Goal: Information Seeking & Learning: Learn about a topic

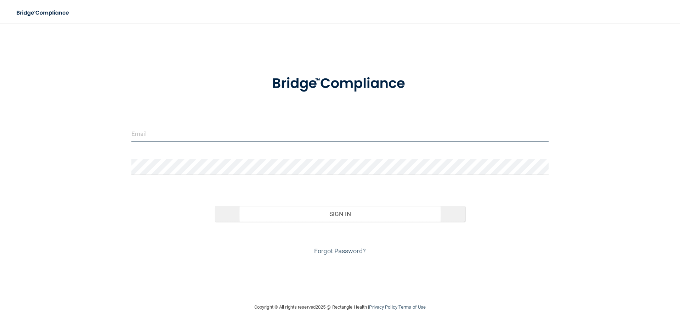
type input "[PERSON_NAME][EMAIL_ADDRESS][DOMAIN_NAME]"
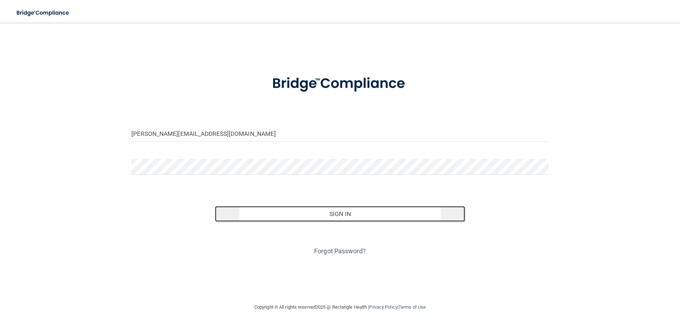
click at [335, 214] on button "Sign In" at bounding box center [340, 214] width 251 height 16
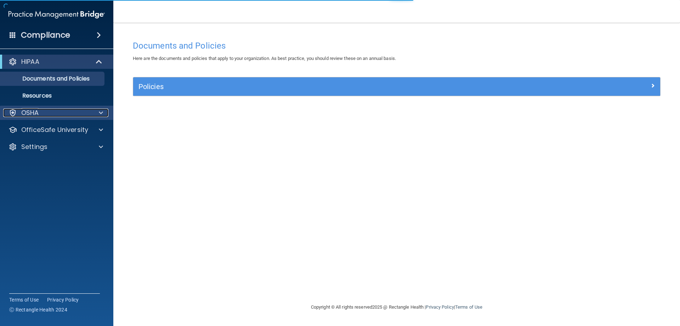
click at [96, 113] on div at bounding box center [100, 112] width 18 height 9
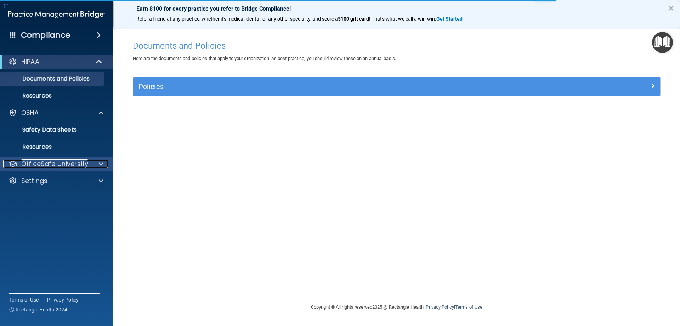
click at [84, 163] on p "OfficeSafe University" at bounding box center [54, 163] width 67 height 9
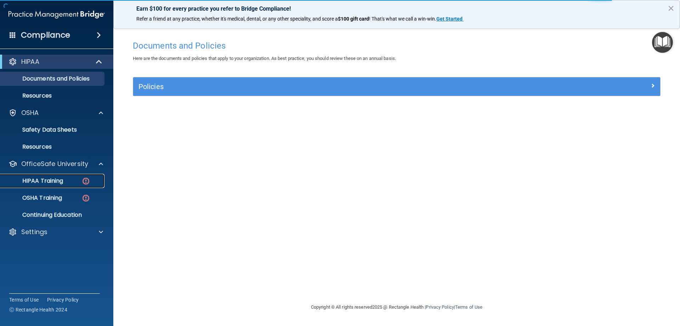
click at [59, 182] on p "HIPAA Training" at bounding box center [34, 180] width 58 height 7
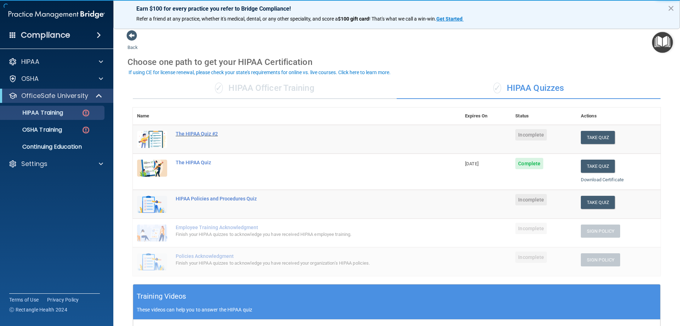
click at [200, 131] on div "The HIPAA Quiz #2" at bounding box center [301, 134] width 250 height 6
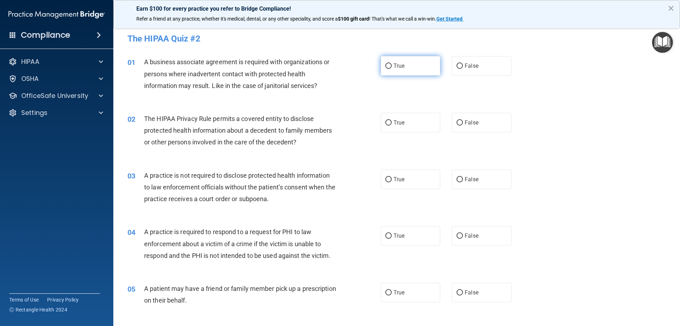
click at [400, 68] on span "True" at bounding box center [399, 65] width 11 height 7
click at [392, 68] on input "True" at bounding box center [389, 65] width 6 height 5
radio input "true"
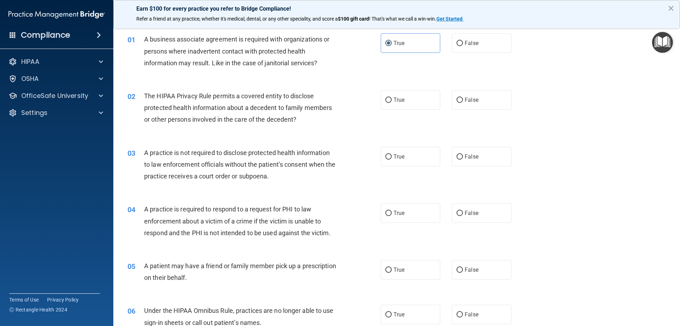
scroll to position [35, 0]
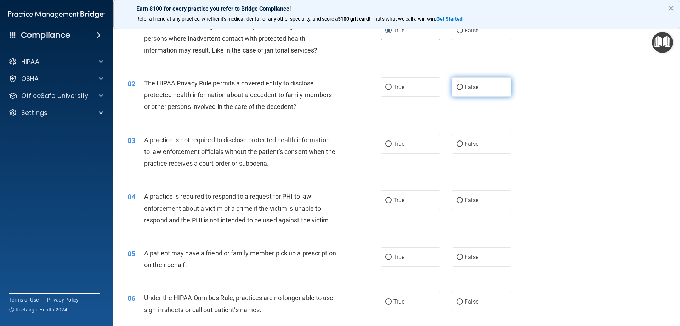
drag, startPoint x: 464, startPoint y: 88, endPoint x: 458, endPoint y: 88, distance: 6.0
click at [465, 88] on span "False" at bounding box center [472, 87] width 14 height 7
click at [463, 88] on input "False" at bounding box center [460, 87] width 6 height 5
radio input "true"
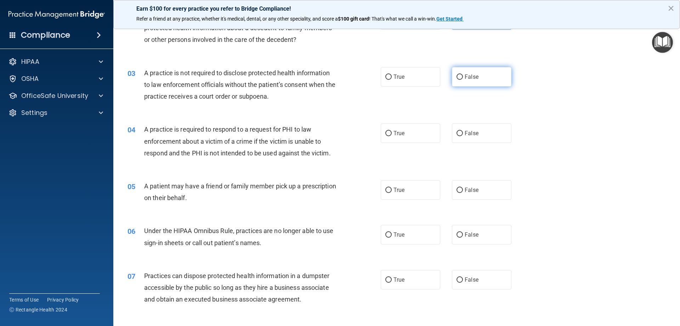
scroll to position [106, 0]
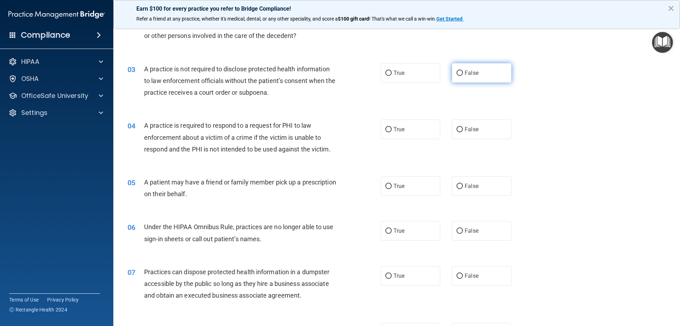
click at [478, 77] on label "False" at bounding box center [482, 72] width 60 height 19
click at [463, 76] on input "False" at bounding box center [460, 73] width 6 height 5
radio input "true"
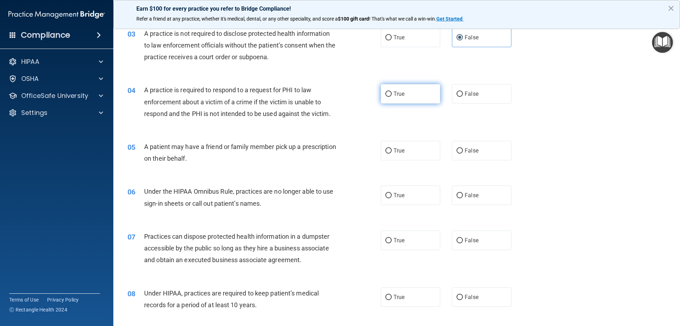
click at [397, 94] on span "True" at bounding box center [399, 93] width 11 height 7
click at [392, 94] on input "True" at bounding box center [389, 93] width 6 height 5
radio input "true"
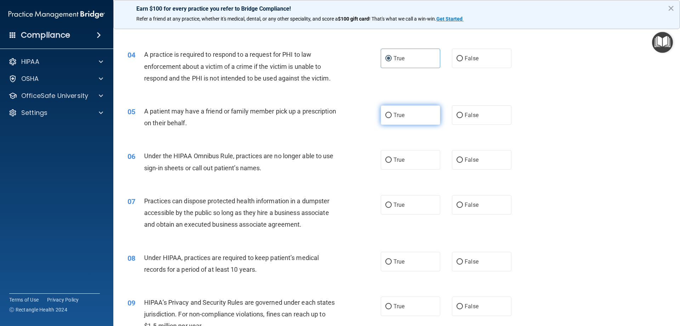
click at [411, 115] on label "True" at bounding box center [411, 114] width 60 height 19
click at [392, 115] on input "True" at bounding box center [389, 115] width 6 height 5
radio input "true"
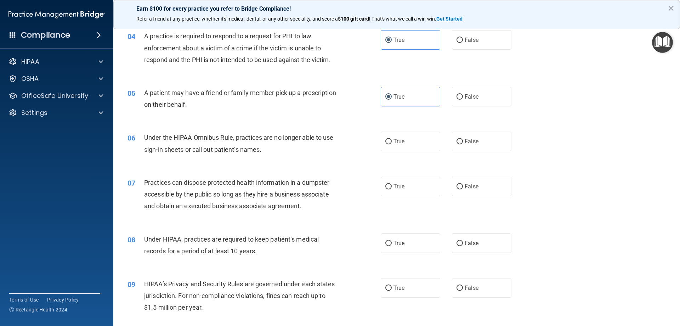
scroll to position [213, 0]
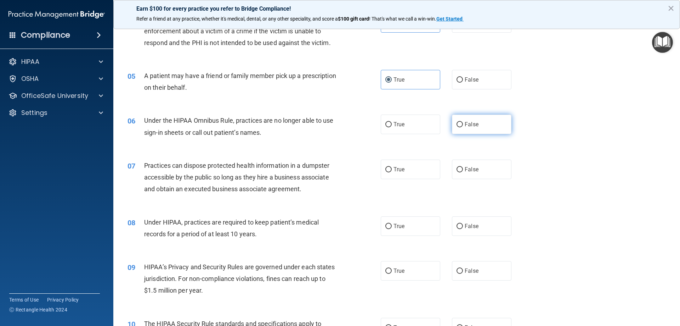
click at [471, 130] on label "False" at bounding box center [482, 123] width 60 height 19
click at [463, 127] on input "False" at bounding box center [460, 124] width 6 height 5
radio input "true"
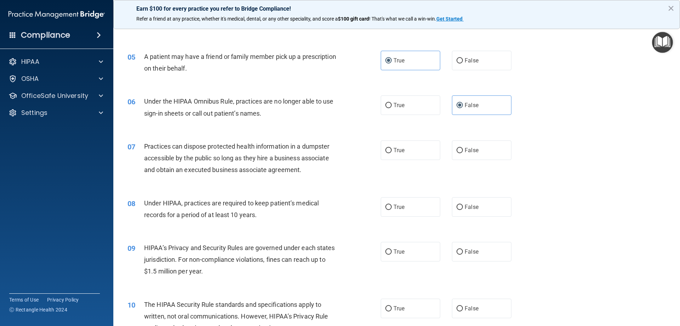
scroll to position [248, 0]
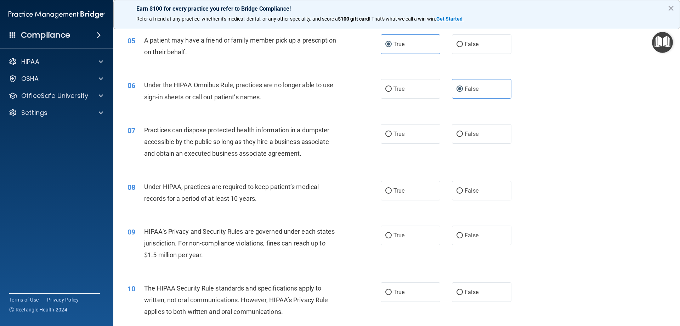
click at [246, 145] on span "Practices can dispose protected health information in a dumpster accessible by …" at bounding box center [236, 141] width 185 height 31
click at [247, 142] on span "Practices can dispose protected health information in a dumpster accessible by …" at bounding box center [236, 141] width 185 height 31
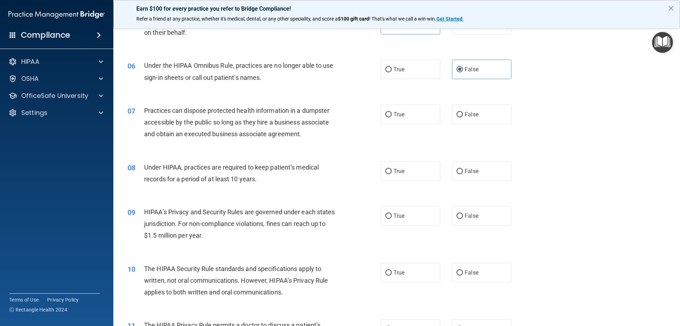
scroll to position [284, 0]
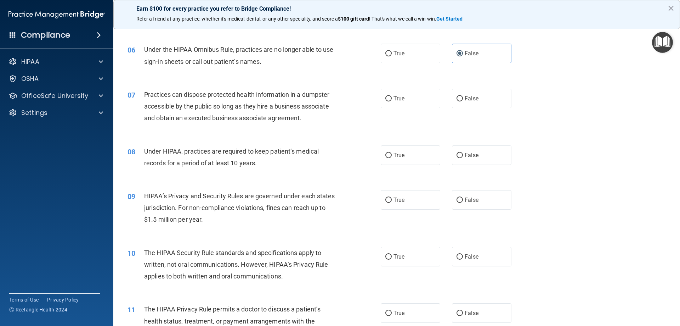
click at [443, 113] on div "07 Practices can dispose protected health information in a dumpster accessible …" at bounding box center [396, 108] width 549 height 57
click at [408, 102] on label "True" at bounding box center [411, 98] width 60 height 19
click at [392, 101] on input "True" at bounding box center [389, 98] width 6 height 5
radio input "true"
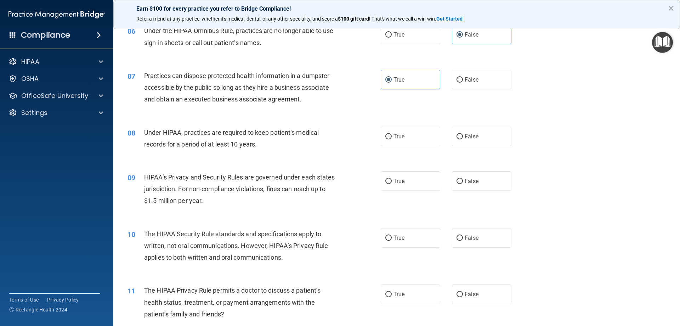
scroll to position [319, 0]
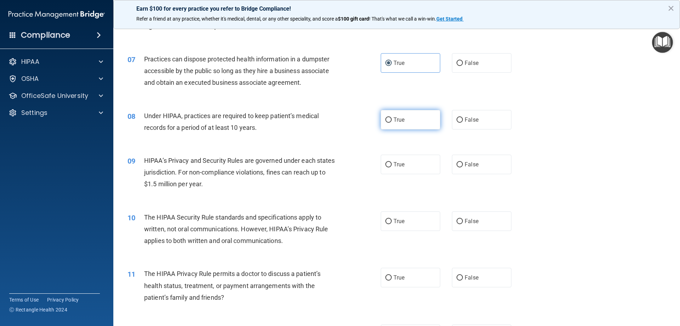
click at [404, 127] on label "True" at bounding box center [411, 119] width 60 height 19
click at [392, 123] on input "True" at bounding box center [389, 119] width 6 height 5
radio input "true"
click at [475, 130] on div "08 Under HIPAA, practices are required to keep patient’s medical records for a …" at bounding box center [396, 123] width 549 height 45
click at [486, 121] on label "False" at bounding box center [482, 119] width 60 height 19
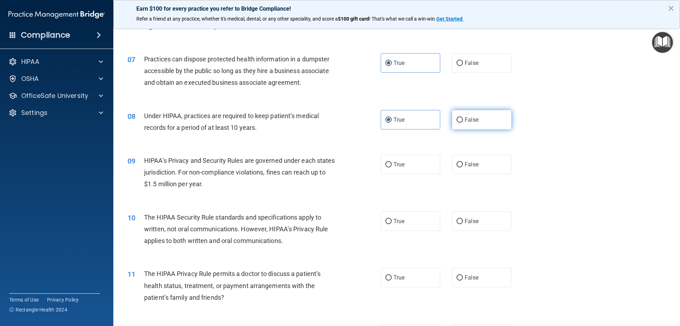
click at [463, 121] on input "False" at bounding box center [460, 119] width 6 height 5
radio input "true"
radio input "false"
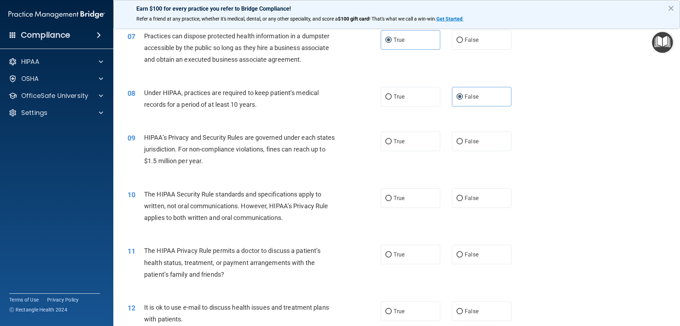
scroll to position [354, 0]
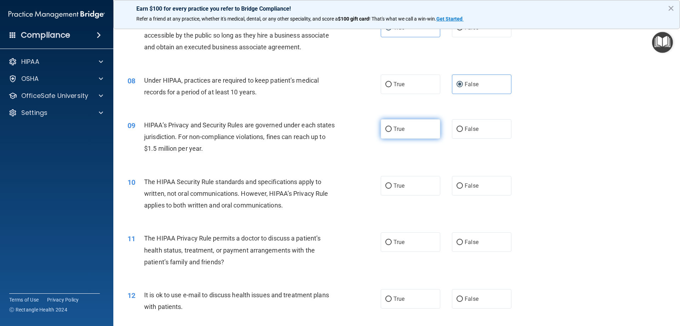
click at [385, 134] on label "True" at bounding box center [411, 128] width 60 height 19
click at [386, 132] on input "True" at bounding box center [389, 129] width 6 height 5
radio input "true"
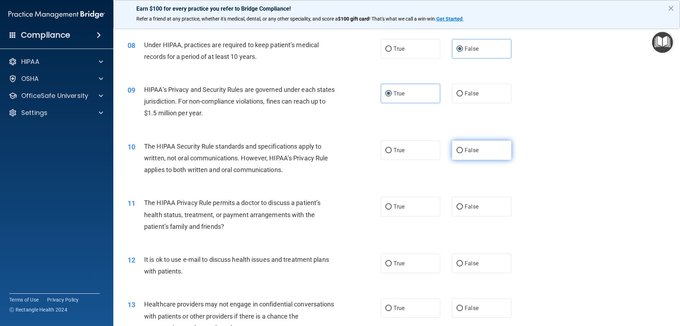
click at [463, 155] on label "False" at bounding box center [482, 149] width 60 height 19
click at [463, 153] on input "False" at bounding box center [460, 150] width 6 height 5
radio input "true"
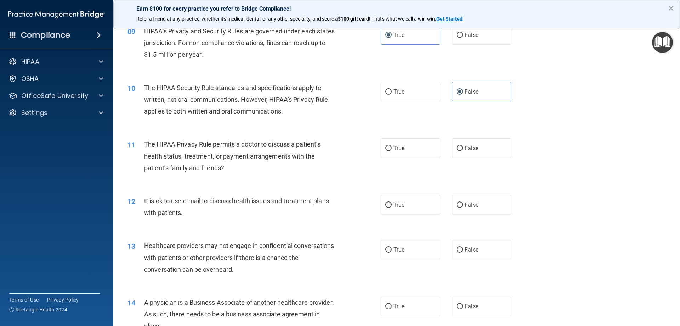
scroll to position [461, 0]
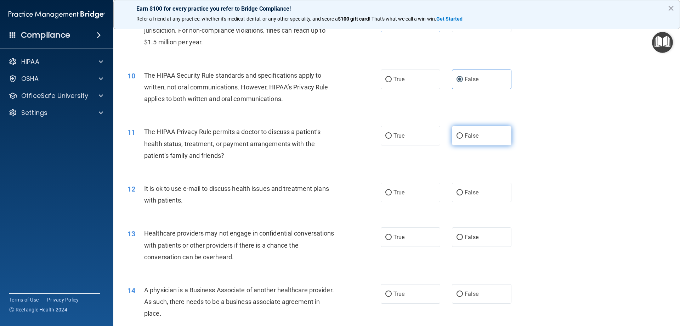
click at [481, 144] on label "False" at bounding box center [482, 135] width 60 height 19
click at [463, 139] on input "False" at bounding box center [460, 135] width 6 height 5
radio input "true"
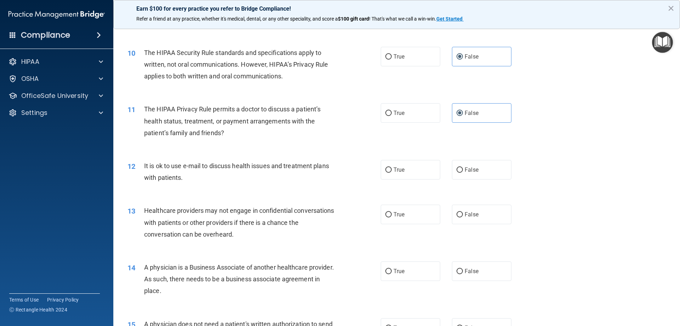
scroll to position [496, 0]
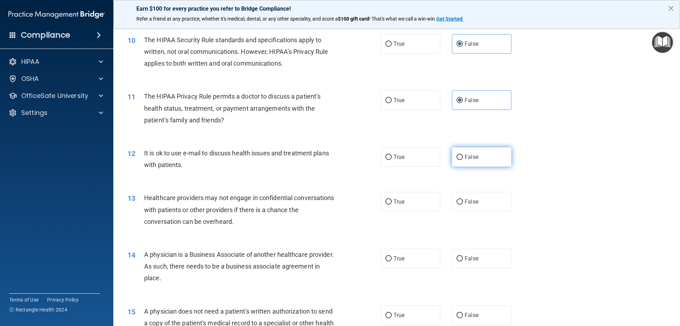
click at [452, 151] on label "False" at bounding box center [482, 156] width 60 height 19
click at [457, 155] on input "False" at bounding box center [460, 157] width 6 height 5
radio input "true"
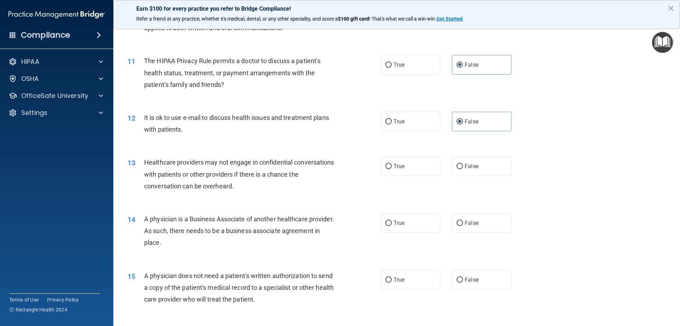
scroll to position [567, 0]
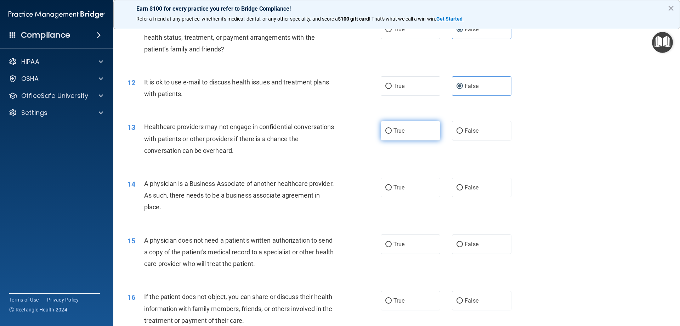
click at [419, 139] on label "True" at bounding box center [411, 130] width 60 height 19
click at [392, 134] on input "True" at bounding box center [389, 130] width 6 height 5
radio input "true"
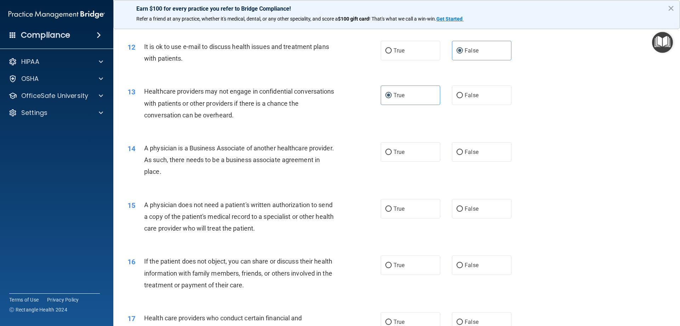
scroll to position [638, 0]
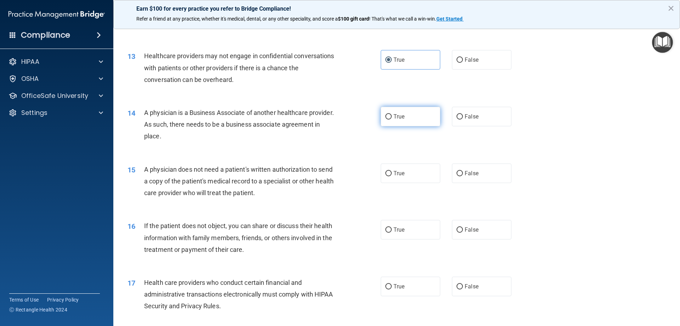
click at [411, 118] on label "True" at bounding box center [411, 116] width 60 height 19
click at [392, 118] on input "True" at bounding box center [389, 116] width 6 height 5
radio input "true"
click at [395, 174] on span "True" at bounding box center [399, 173] width 11 height 7
click at [392, 174] on input "True" at bounding box center [389, 173] width 6 height 5
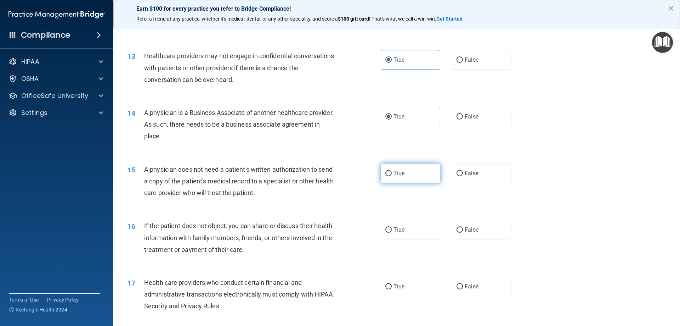
radio input "true"
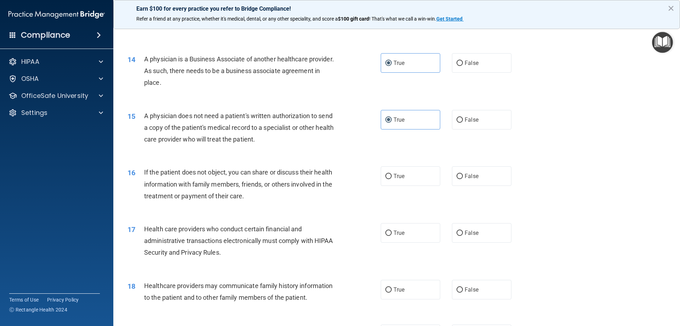
scroll to position [709, 0]
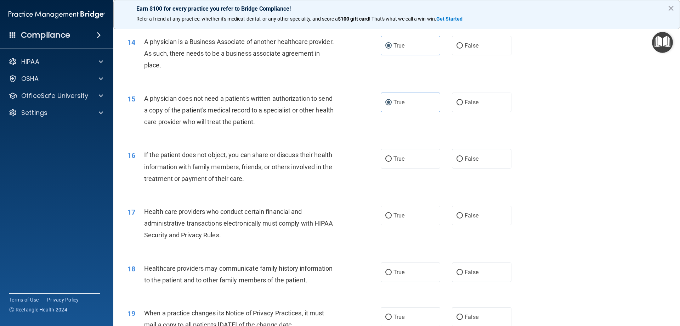
click at [342, 176] on div "16 If the patient does not object, you can share or discuss their health inform…" at bounding box center [254, 168] width 275 height 39
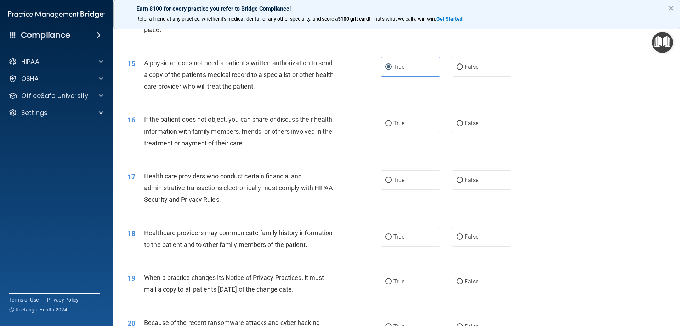
click at [445, 125] on div "True False" at bounding box center [452, 122] width 143 height 19
click at [447, 124] on div "True False" at bounding box center [452, 122] width 143 height 19
click at [454, 128] on label "False" at bounding box center [482, 122] width 60 height 19
click at [457, 126] on input "False" at bounding box center [460, 123] width 6 height 5
radio input "true"
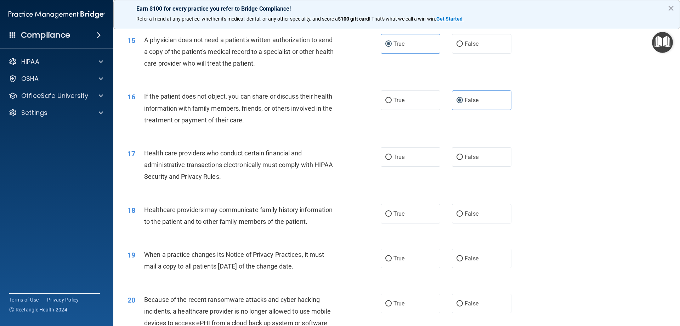
scroll to position [780, 0]
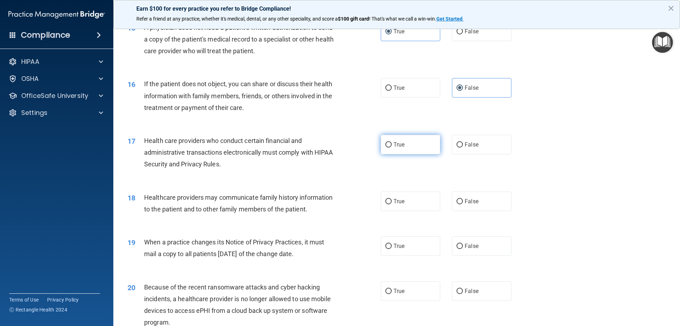
click at [399, 149] on label "True" at bounding box center [411, 144] width 60 height 19
click at [392, 147] on input "True" at bounding box center [389, 144] width 6 height 5
radio input "true"
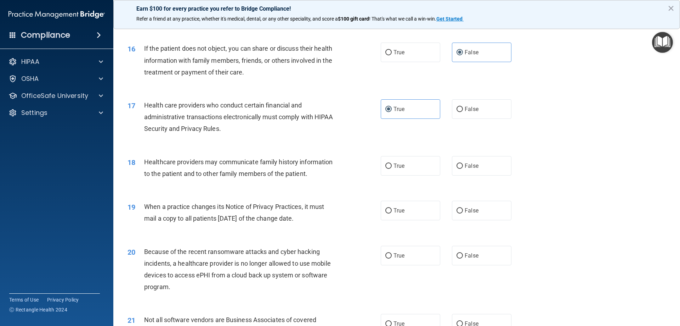
scroll to position [851, 0]
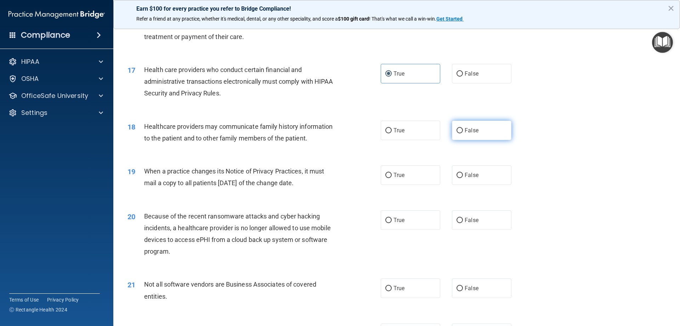
click at [456, 136] on label "False" at bounding box center [482, 130] width 60 height 19
click at [457, 133] on input "False" at bounding box center [460, 130] width 6 height 5
radio input "true"
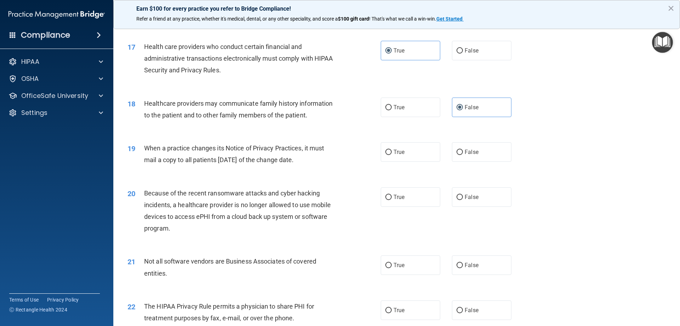
scroll to position [886, 0]
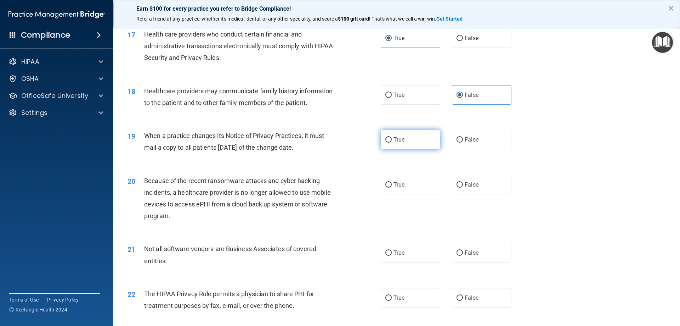
click at [424, 144] on label "True" at bounding box center [411, 139] width 60 height 19
click at [392, 142] on input "True" at bounding box center [389, 139] width 6 height 5
radio input "true"
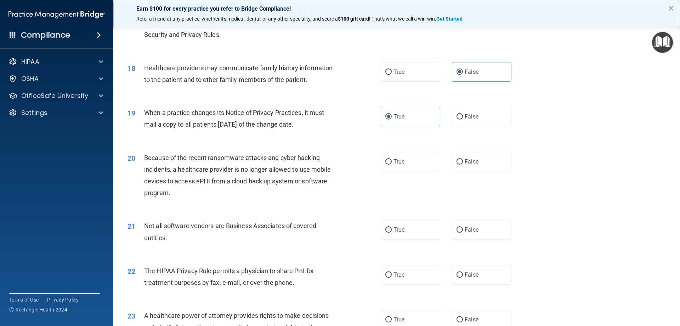
scroll to position [921, 0]
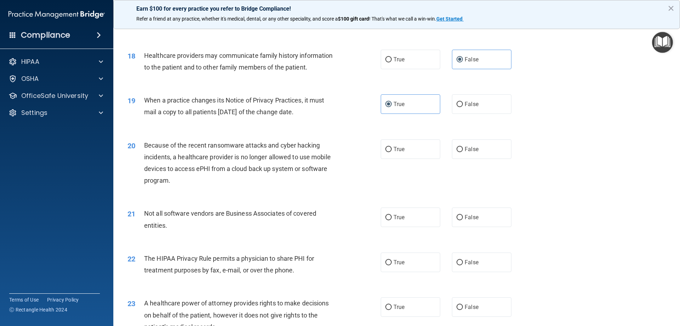
click at [376, 143] on div "20 Because of the recent ransomware attacks and cyber hacking incidents, a heal…" at bounding box center [254, 164] width 275 height 51
click at [388, 141] on label "True" at bounding box center [411, 148] width 60 height 19
click at [388, 147] on input "True" at bounding box center [389, 149] width 6 height 5
radio input "true"
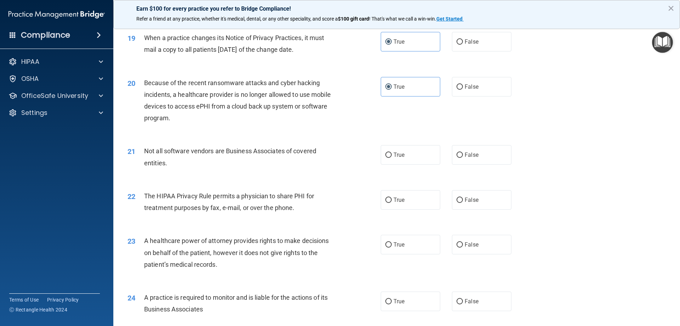
scroll to position [992, 0]
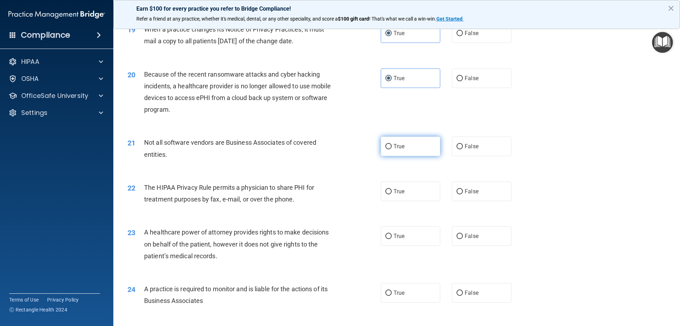
click at [433, 150] on label "True" at bounding box center [411, 145] width 60 height 19
click at [392, 149] on input "True" at bounding box center [389, 146] width 6 height 5
radio input "true"
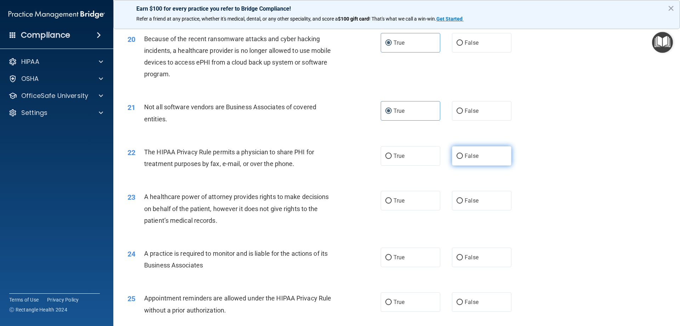
click at [483, 160] on label "False" at bounding box center [482, 155] width 60 height 19
click at [463, 159] on input "False" at bounding box center [460, 155] width 6 height 5
radio input "true"
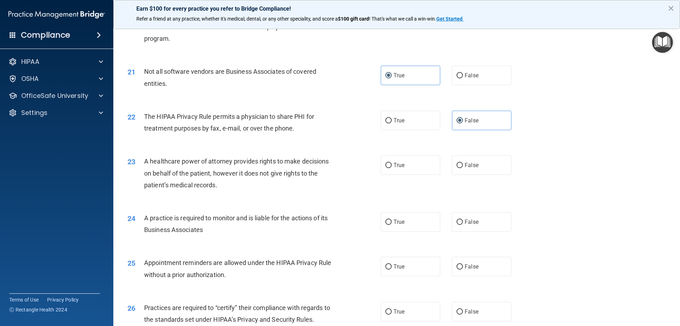
scroll to position [1099, 0]
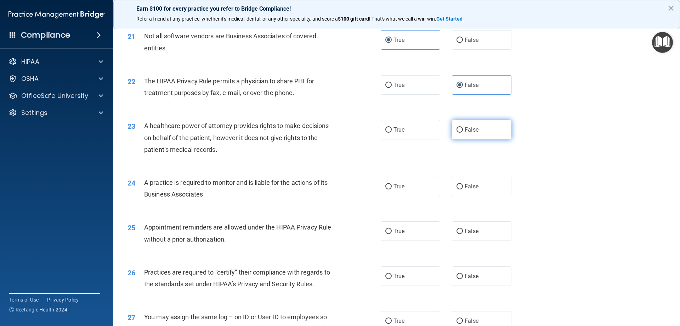
click at [469, 134] on label "False" at bounding box center [482, 129] width 60 height 19
click at [463, 133] on input "False" at bounding box center [460, 129] width 6 height 5
radio input "true"
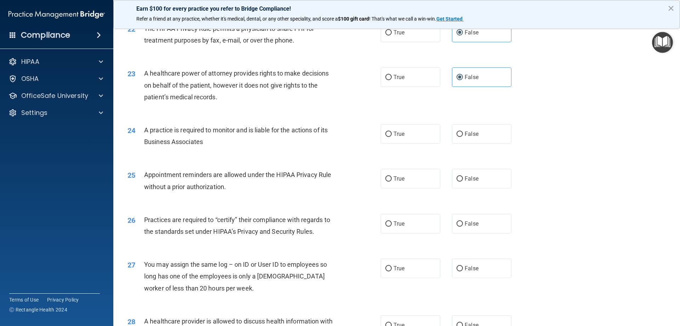
scroll to position [1170, 0]
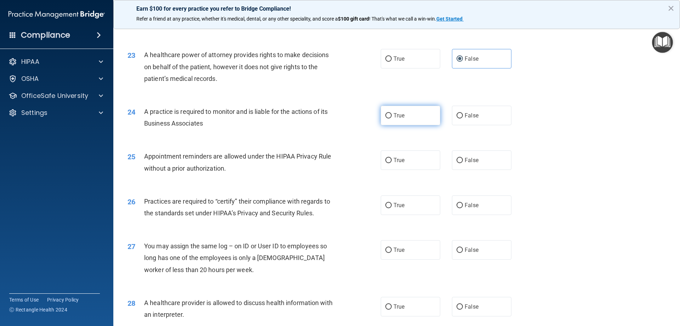
click at [385, 122] on label "True" at bounding box center [411, 115] width 60 height 19
click at [386, 118] on input "True" at bounding box center [389, 115] width 6 height 5
radio input "true"
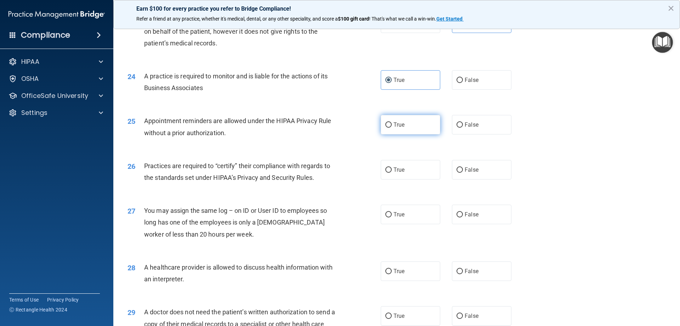
click at [413, 131] on label "True" at bounding box center [411, 124] width 60 height 19
click at [392, 128] on input "True" at bounding box center [389, 124] width 6 height 5
radio input "true"
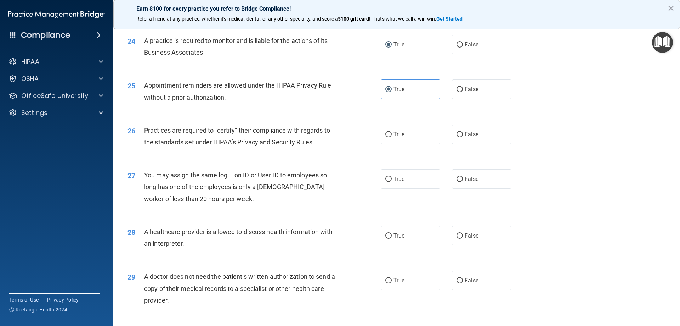
click at [438, 138] on div "True False" at bounding box center [452, 133] width 143 height 19
click at [426, 142] on label "True" at bounding box center [411, 133] width 60 height 19
click at [392, 137] on input "True" at bounding box center [389, 134] width 6 height 5
radio input "true"
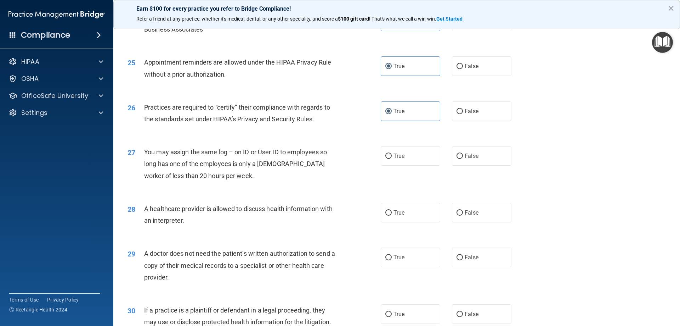
scroll to position [1276, 0]
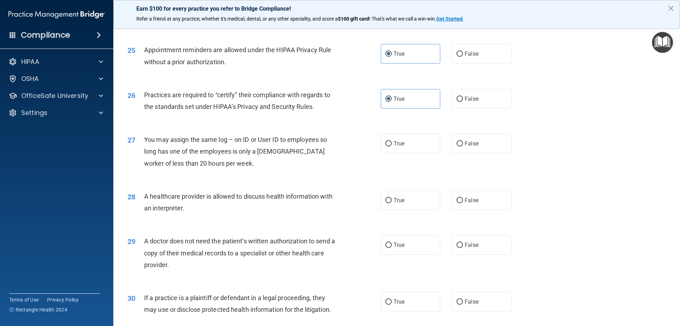
click at [455, 154] on div "27 You may assign the same log – on ID or User ID to employees so long has one …" at bounding box center [396, 153] width 549 height 57
click at [458, 153] on label "False" at bounding box center [482, 143] width 60 height 19
click at [458, 146] on input "False" at bounding box center [460, 143] width 6 height 5
radio input "true"
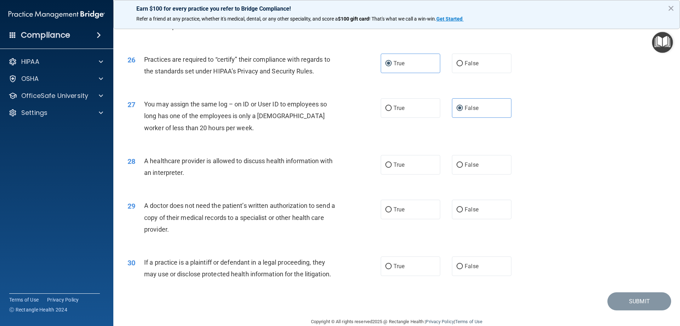
scroll to position [1324, 0]
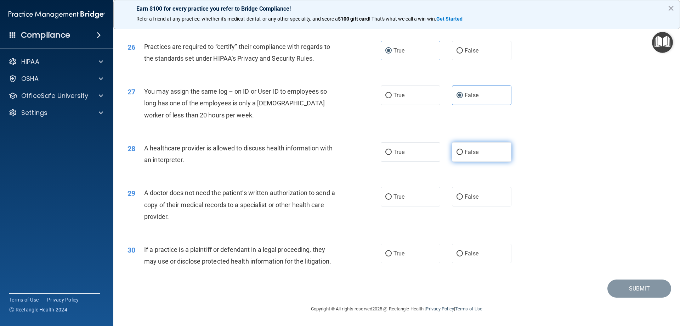
click at [461, 155] on label "False" at bounding box center [482, 151] width 60 height 19
click at [461, 155] on input "False" at bounding box center [460, 152] width 6 height 5
radio input "true"
click at [421, 155] on label "True" at bounding box center [411, 151] width 60 height 19
click at [392, 155] on input "True" at bounding box center [389, 152] width 6 height 5
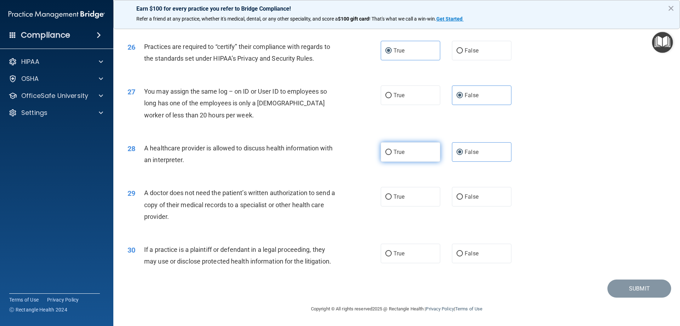
radio input "true"
radio input "false"
click at [425, 202] on label "True" at bounding box center [411, 196] width 60 height 19
click at [392, 200] on input "True" at bounding box center [389, 196] width 6 height 5
radio input "true"
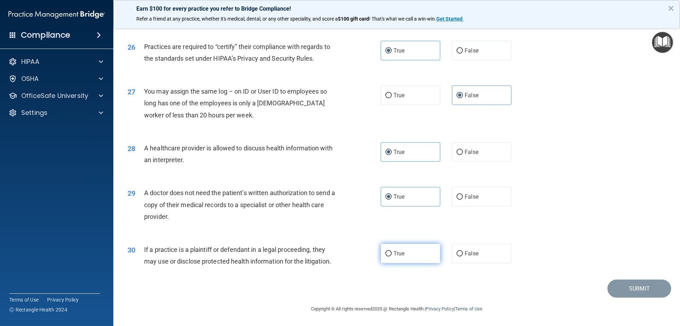
click at [392, 257] on label "True" at bounding box center [411, 252] width 60 height 19
click at [392, 256] on input "True" at bounding box center [389, 253] width 6 height 5
radio input "true"
click at [620, 291] on button "Submit" at bounding box center [640, 288] width 64 height 18
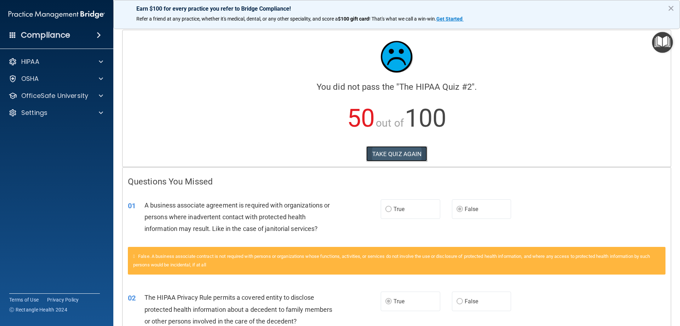
click at [383, 157] on button "TAKE QUIZ AGAIN" at bounding box center [396, 154] width 61 height 16
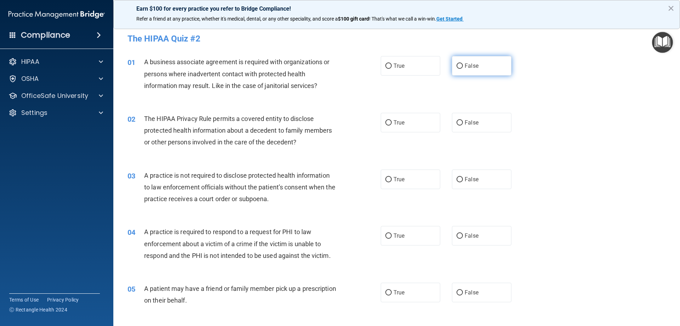
click at [474, 61] on label "False" at bounding box center [482, 65] width 60 height 19
click at [463, 63] on input "False" at bounding box center [460, 65] width 6 height 5
radio input "true"
click at [433, 128] on label "True" at bounding box center [411, 122] width 60 height 19
click at [392, 125] on input "True" at bounding box center [389, 122] width 6 height 5
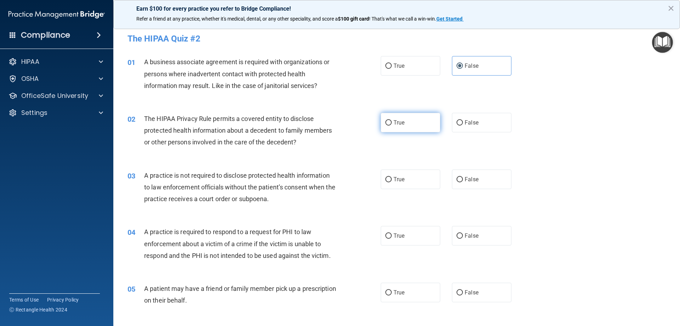
radio input "true"
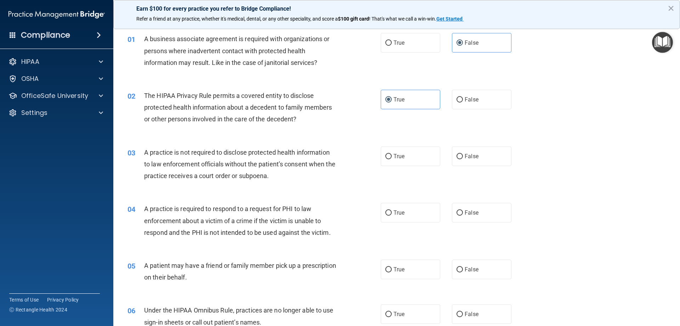
scroll to position [35, 0]
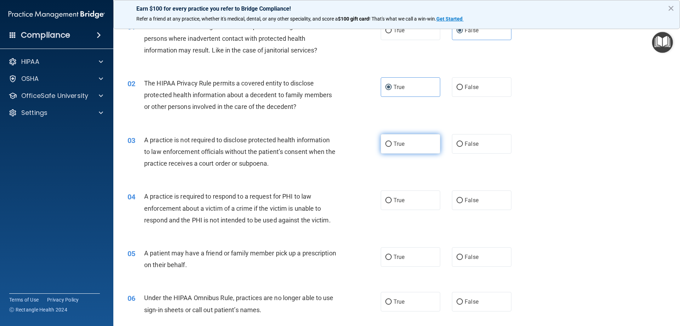
click at [410, 147] on label "True" at bounding box center [411, 143] width 60 height 19
click at [392, 147] on input "True" at bounding box center [389, 143] width 6 height 5
radio input "true"
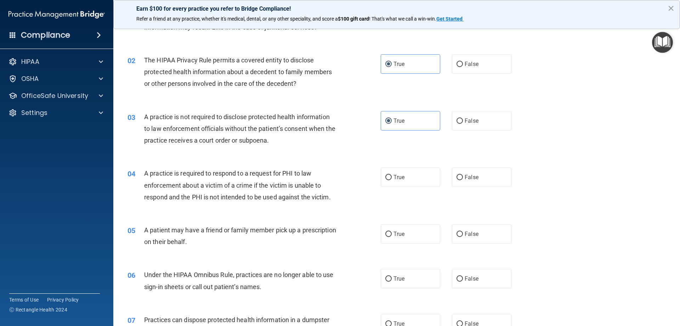
scroll to position [71, 0]
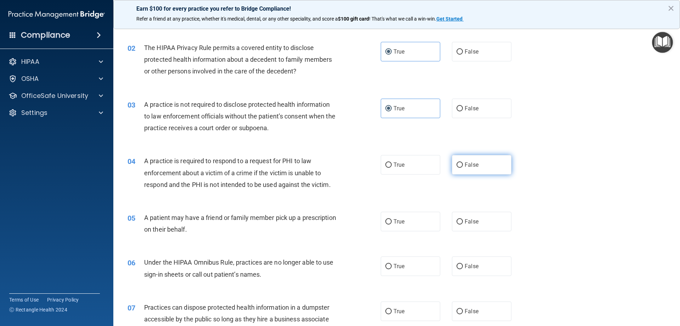
click at [473, 165] on span "False" at bounding box center [472, 164] width 14 height 7
click at [463, 165] on input "False" at bounding box center [460, 164] width 6 height 5
radio input "true"
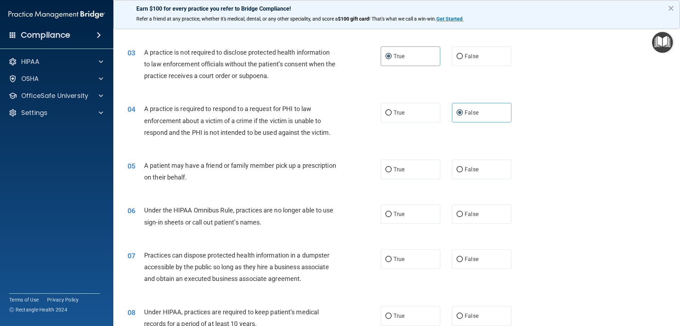
scroll to position [142, 0]
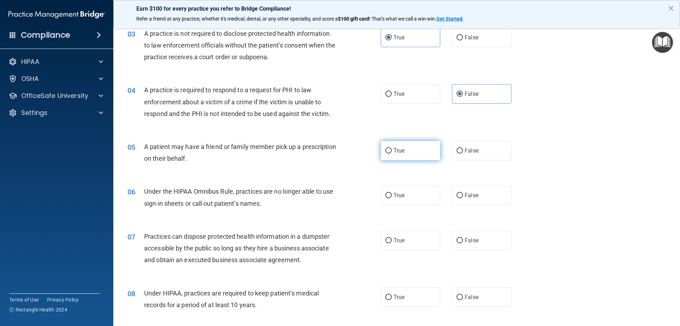
click at [404, 152] on label "True" at bounding box center [411, 150] width 60 height 19
click at [392, 152] on input "True" at bounding box center [389, 150] width 6 height 5
radio input "true"
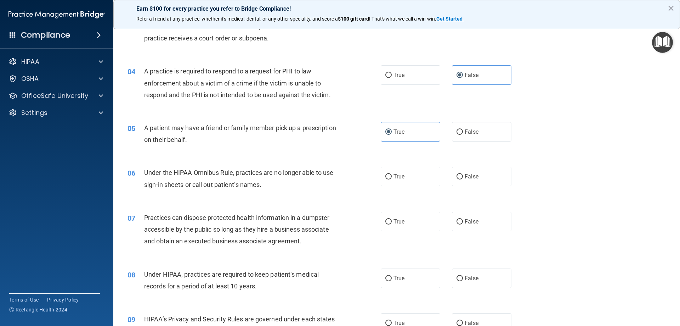
scroll to position [177, 0]
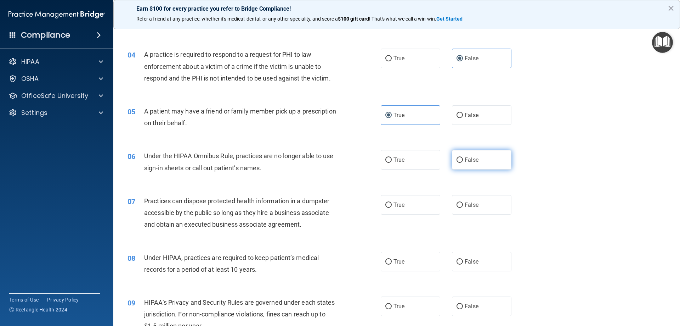
click at [470, 154] on label "False" at bounding box center [482, 159] width 60 height 19
click at [463, 157] on input "False" at bounding box center [460, 159] width 6 height 5
radio input "true"
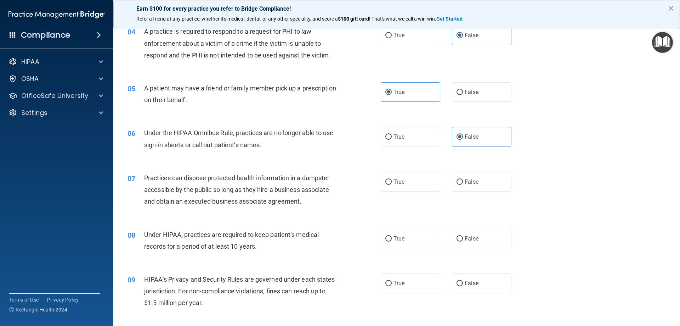
scroll to position [213, 0]
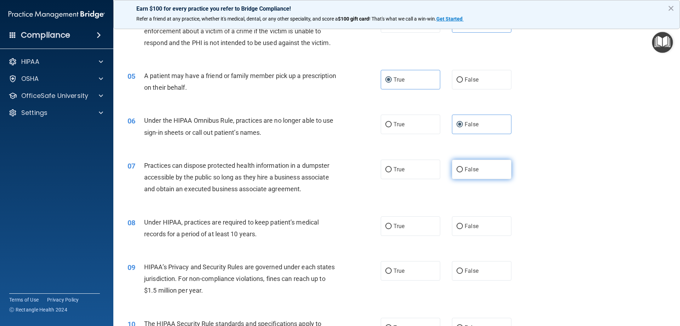
click at [485, 175] on label "False" at bounding box center [482, 168] width 60 height 19
click at [463, 172] on input "False" at bounding box center [460, 169] width 6 height 5
radio input "true"
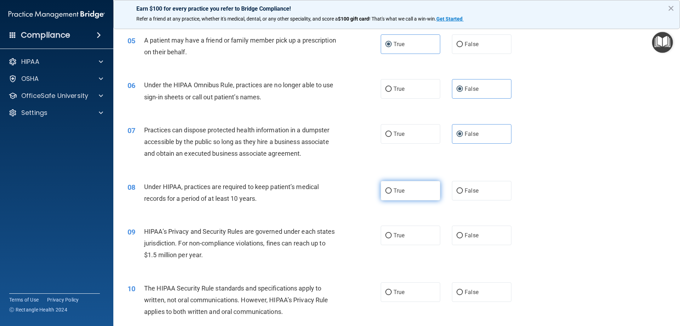
click at [388, 191] on input "True" at bounding box center [389, 190] width 6 height 5
radio input "true"
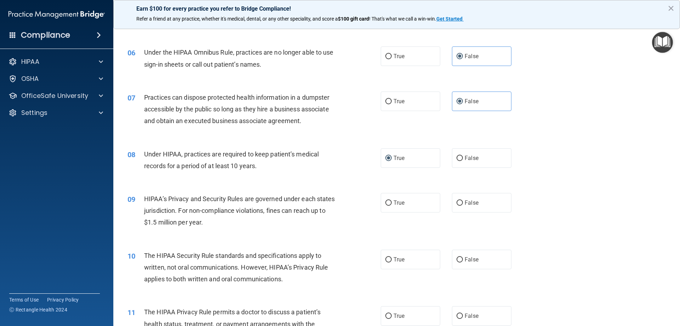
scroll to position [319, 0]
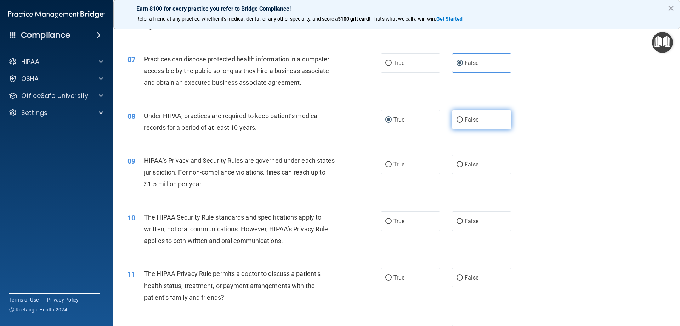
click at [472, 129] on label "False" at bounding box center [482, 119] width 60 height 19
click at [463, 123] on input "False" at bounding box center [460, 119] width 6 height 5
radio input "true"
radio input "false"
click at [416, 167] on label "True" at bounding box center [411, 164] width 60 height 19
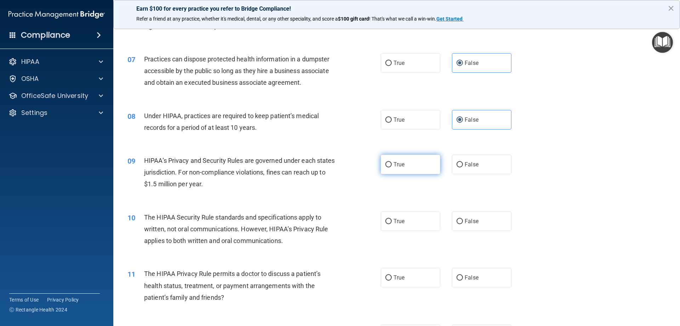
click at [392, 167] on input "True" at bounding box center [389, 164] width 6 height 5
radio input "true"
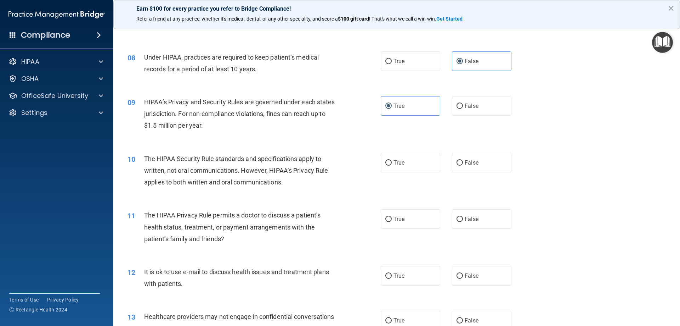
scroll to position [390, 0]
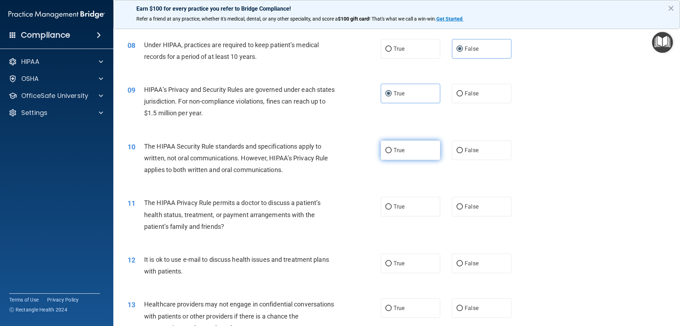
click at [403, 152] on label "True" at bounding box center [411, 149] width 60 height 19
click at [392, 152] on input "True" at bounding box center [389, 150] width 6 height 5
radio input "true"
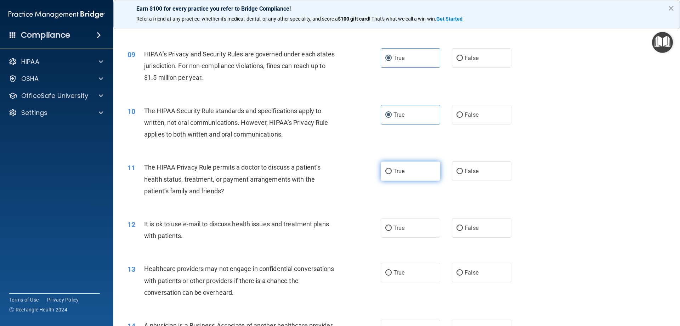
click at [394, 169] on span "True" at bounding box center [399, 171] width 11 height 7
click at [392, 169] on input "True" at bounding box center [389, 171] width 6 height 5
radio input "true"
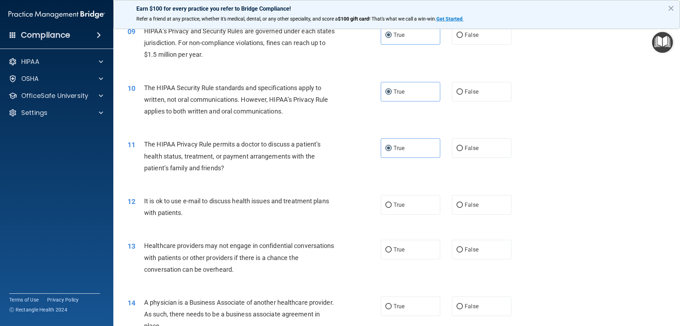
scroll to position [461, 0]
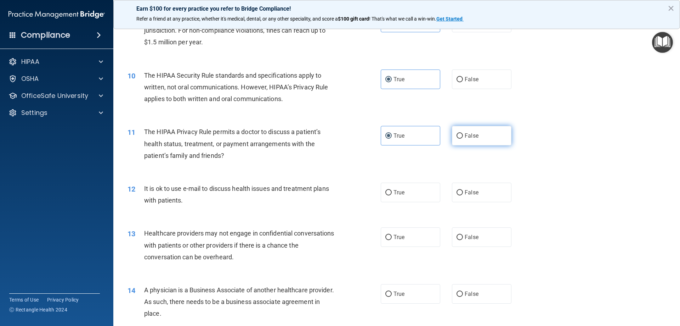
click at [493, 130] on label "False" at bounding box center [482, 135] width 60 height 19
click at [463, 133] on input "False" at bounding box center [460, 135] width 6 height 5
radio input "true"
radio input "false"
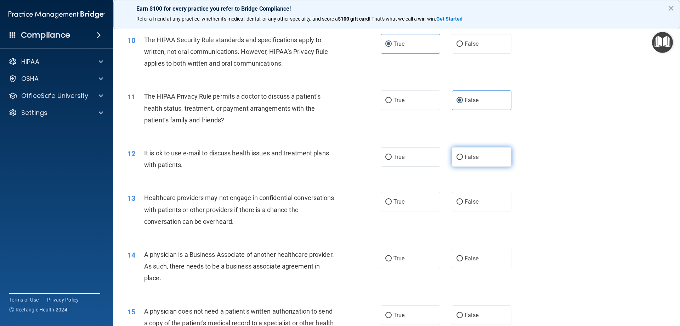
click at [471, 158] on span "False" at bounding box center [472, 156] width 14 height 7
click at [463, 158] on input "False" at bounding box center [460, 157] width 6 height 5
radio input "true"
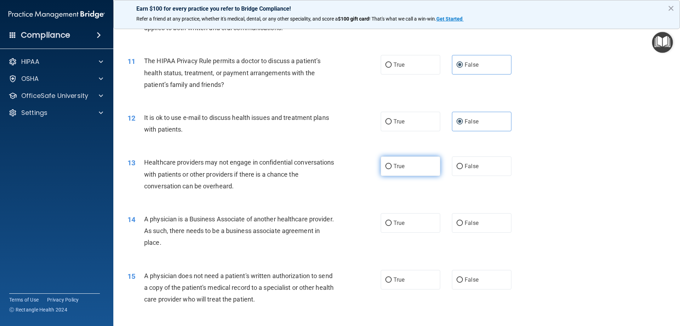
click at [407, 158] on label "True" at bounding box center [411, 165] width 60 height 19
click at [392, 164] on input "True" at bounding box center [389, 166] width 6 height 5
radio input "true"
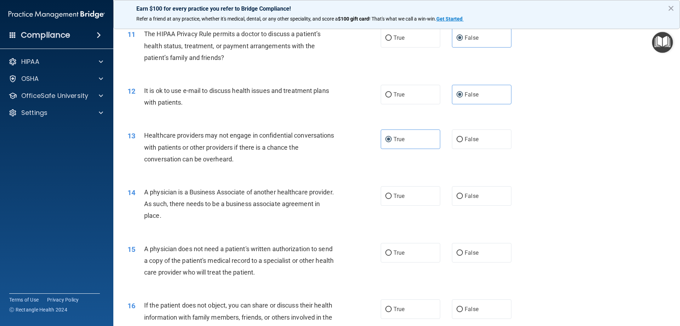
scroll to position [603, 0]
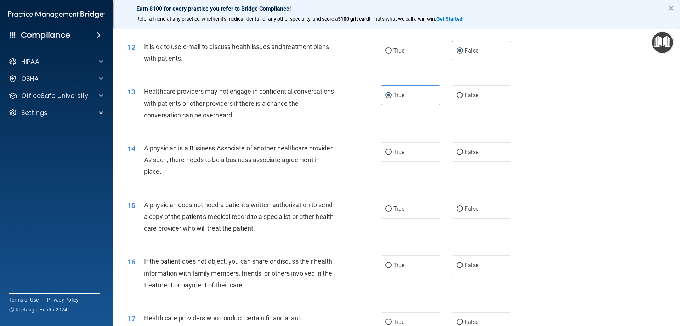
click at [443, 153] on div "True False" at bounding box center [452, 151] width 143 height 19
click at [410, 150] on label "True" at bounding box center [411, 151] width 60 height 19
click at [392, 150] on input "True" at bounding box center [389, 152] width 6 height 5
radio input "true"
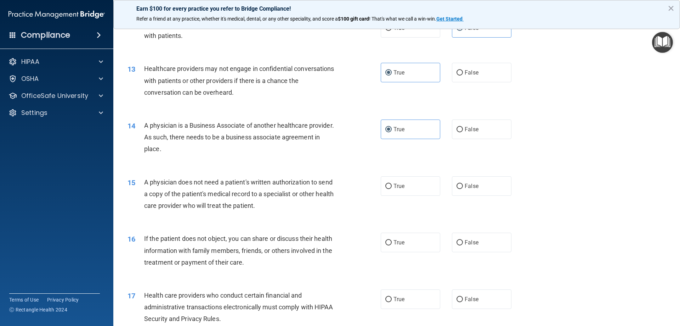
scroll to position [638, 0]
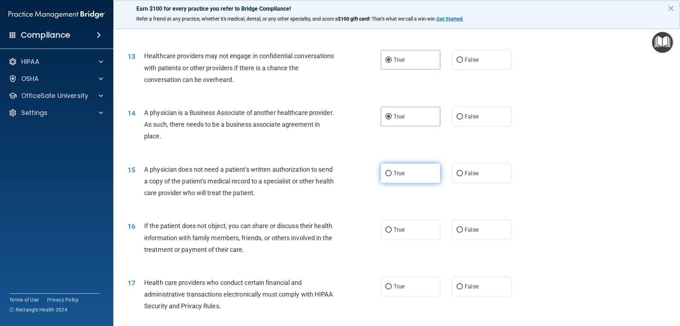
click at [422, 168] on label "True" at bounding box center [411, 172] width 60 height 19
click at [392, 171] on input "True" at bounding box center [389, 173] width 6 height 5
radio input "true"
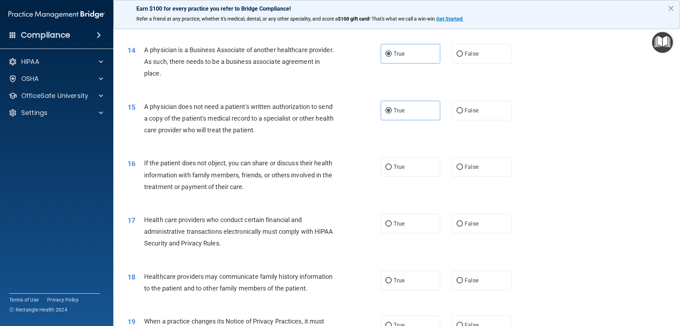
scroll to position [709, 0]
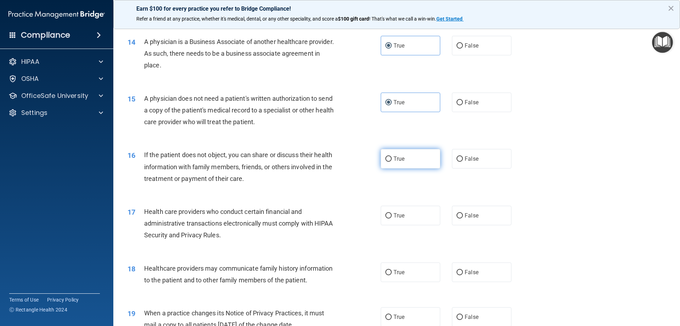
click at [412, 163] on label "True" at bounding box center [411, 158] width 60 height 19
click at [392, 162] on input "True" at bounding box center [389, 158] width 6 height 5
radio input "true"
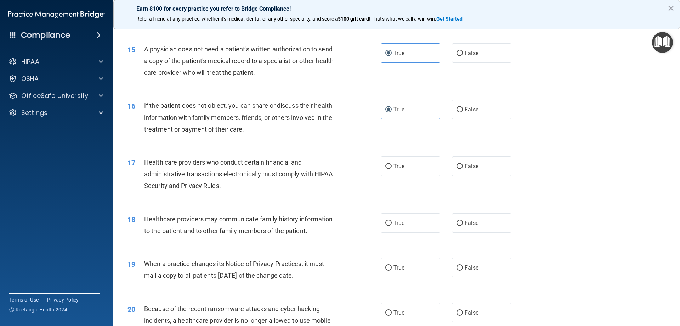
scroll to position [780, 0]
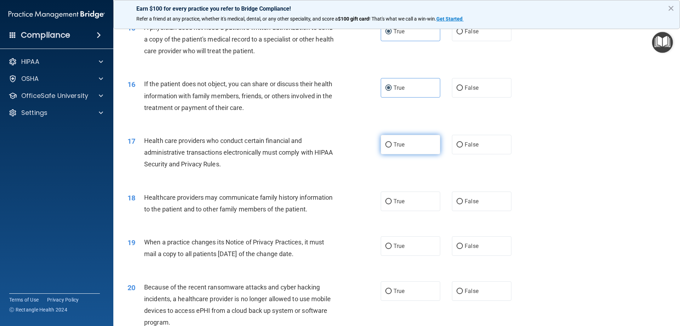
click at [416, 145] on label "True" at bounding box center [411, 144] width 60 height 19
click at [392, 145] on input "True" at bounding box center [389, 144] width 6 height 5
radio input "true"
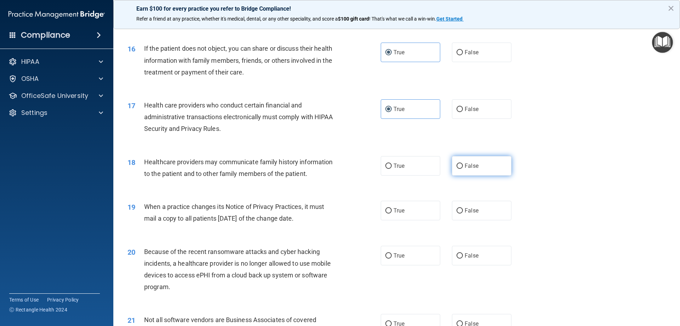
click at [461, 164] on label "False" at bounding box center [482, 165] width 60 height 19
click at [461, 164] on input "False" at bounding box center [460, 165] width 6 height 5
radio input "true"
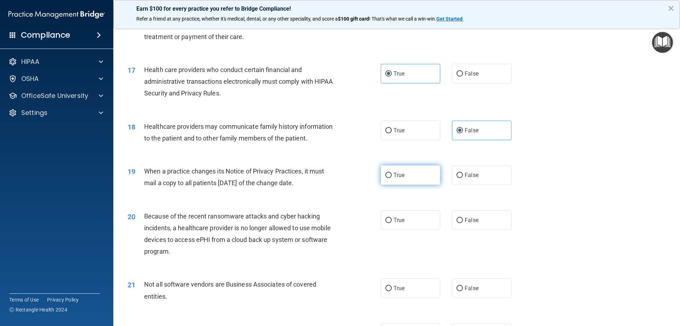
click at [407, 170] on label "True" at bounding box center [411, 174] width 60 height 19
click at [392, 173] on input "True" at bounding box center [389, 175] width 6 height 5
radio input "true"
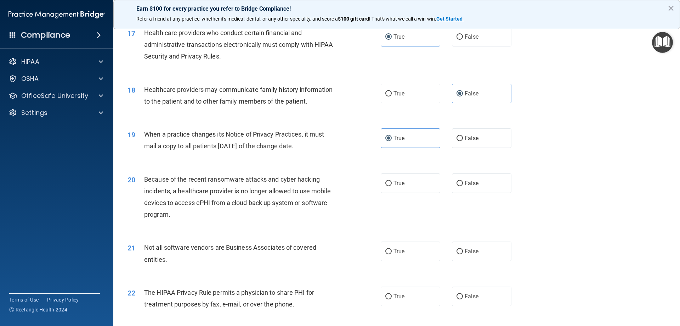
scroll to position [921, 0]
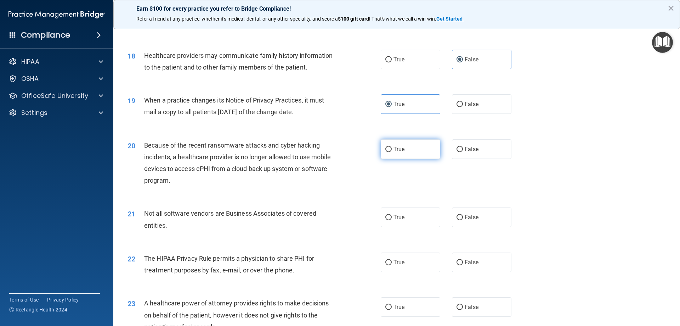
click at [391, 155] on label "True" at bounding box center [411, 148] width 60 height 19
click at [391, 152] on input "True" at bounding box center [389, 149] width 6 height 5
radio input "true"
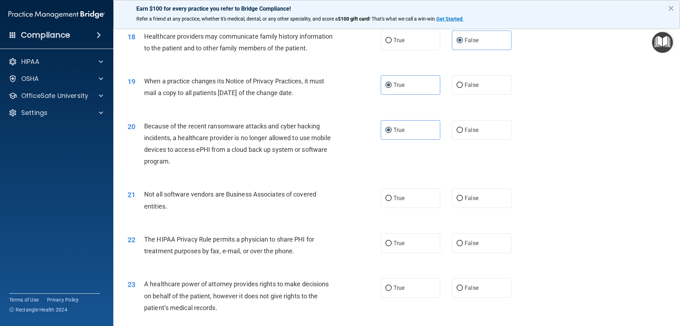
scroll to position [957, 0]
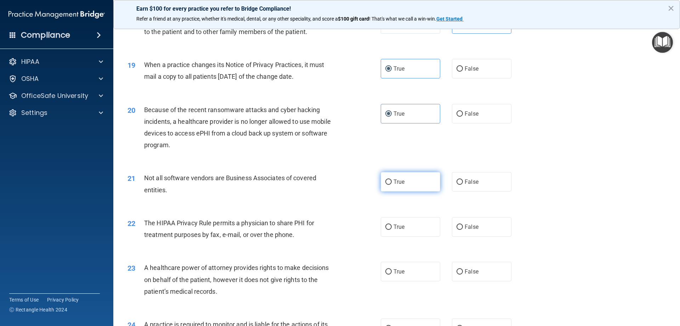
click at [396, 177] on label "True" at bounding box center [411, 181] width 60 height 19
click at [392, 179] on input "True" at bounding box center [389, 181] width 6 height 5
radio input "true"
click at [445, 179] on div "True False" at bounding box center [452, 181] width 143 height 19
click at [467, 183] on span "False" at bounding box center [472, 181] width 14 height 7
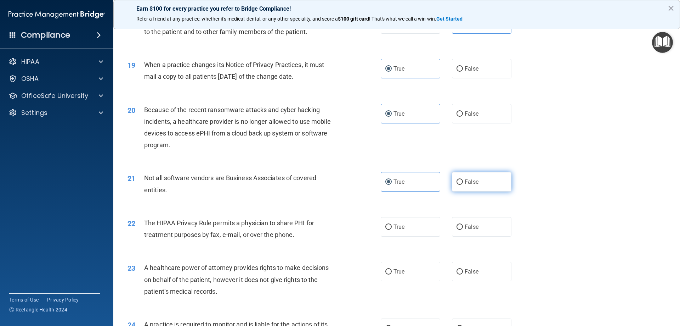
click at [463, 183] on input "False" at bounding box center [460, 181] width 6 height 5
radio input "true"
radio input "false"
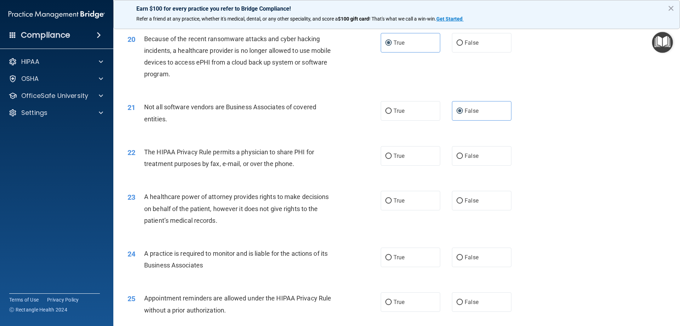
scroll to position [1063, 0]
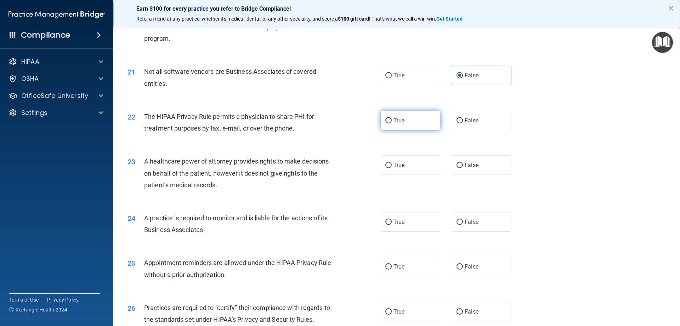
click at [422, 122] on label "True" at bounding box center [411, 120] width 60 height 19
click at [392, 122] on input "True" at bounding box center [389, 120] width 6 height 5
radio input "true"
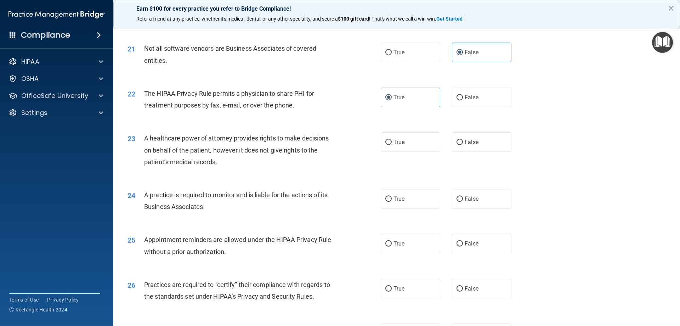
scroll to position [1099, 0]
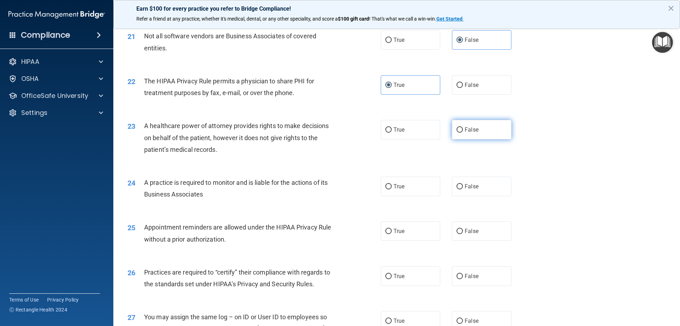
click at [457, 127] on input "False" at bounding box center [460, 129] width 6 height 5
radio input "true"
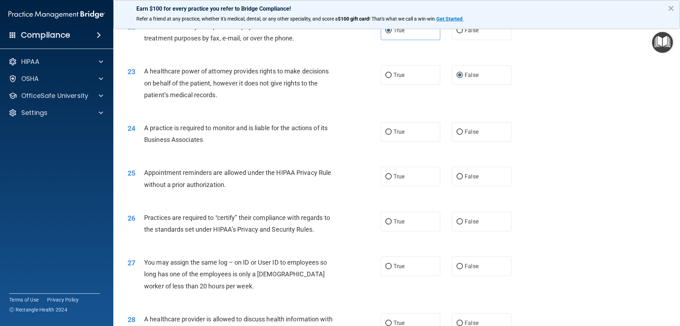
scroll to position [1170, 0]
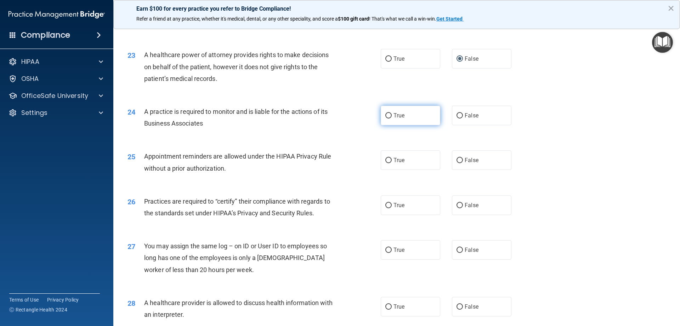
click at [406, 111] on label "True" at bounding box center [411, 115] width 60 height 19
click at [392, 113] on input "True" at bounding box center [389, 115] width 6 height 5
radio input "true"
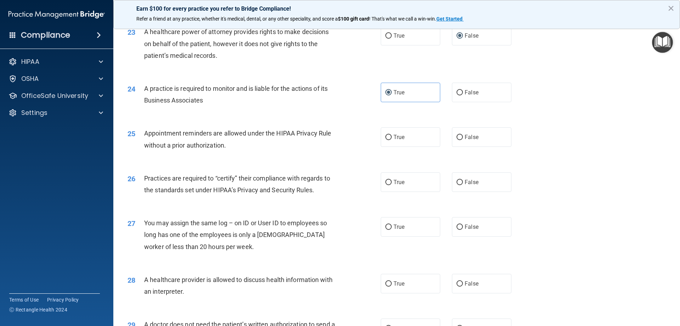
scroll to position [1205, 0]
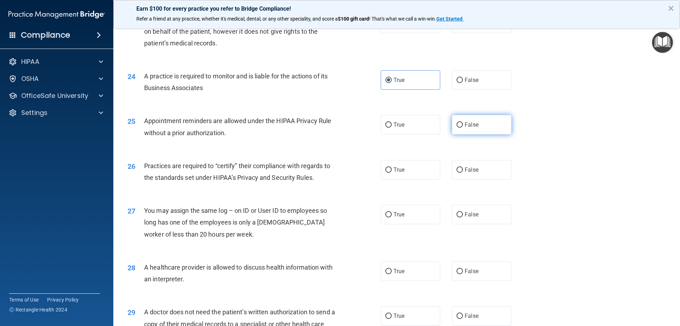
click at [462, 128] on label "False" at bounding box center [482, 124] width 60 height 19
click at [462, 128] on input "False" at bounding box center [460, 124] width 6 height 5
radio input "true"
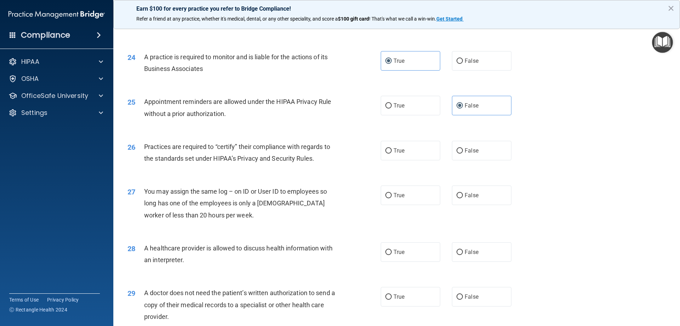
scroll to position [1240, 0]
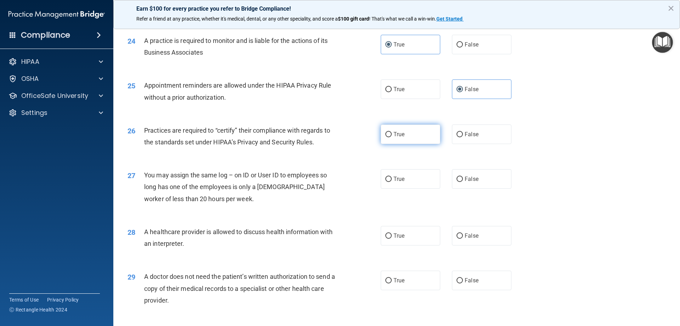
click at [400, 135] on span "True" at bounding box center [399, 134] width 11 height 7
click at [392, 135] on input "True" at bounding box center [389, 134] width 6 height 5
radio input "true"
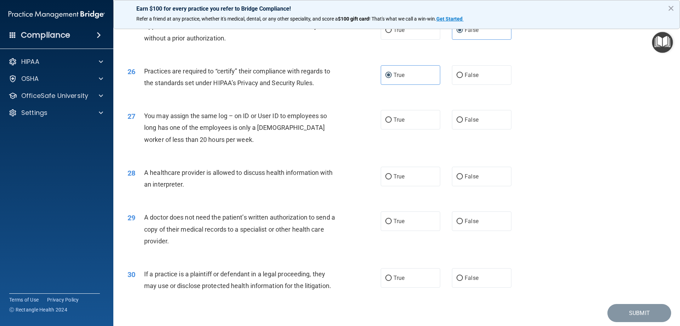
scroll to position [1311, 0]
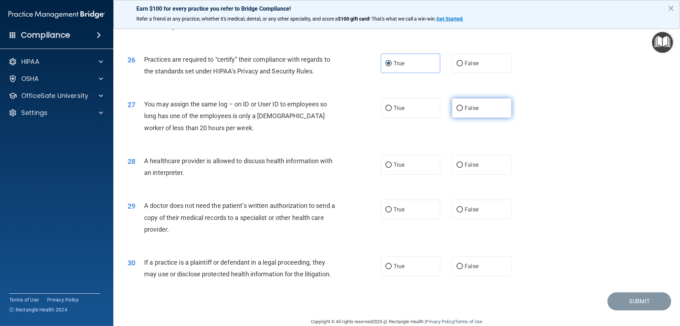
click at [452, 114] on label "False" at bounding box center [482, 107] width 60 height 19
click at [457, 111] on input "False" at bounding box center [460, 108] width 6 height 5
radio input "true"
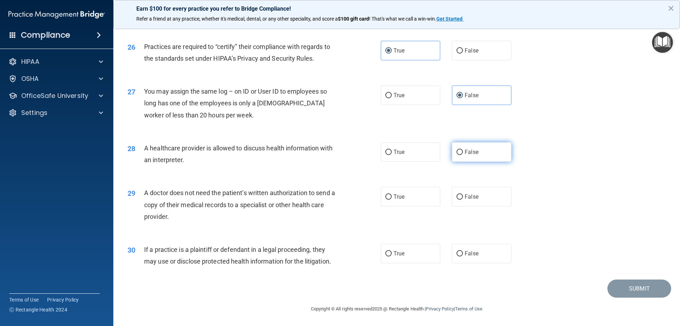
click at [458, 144] on label "False" at bounding box center [482, 151] width 60 height 19
click at [458, 150] on input "False" at bounding box center [460, 152] width 6 height 5
radio input "true"
click at [416, 198] on label "True" at bounding box center [411, 196] width 60 height 19
click at [392, 198] on input "True" at bounding box center [389, 196] width 6 height 5
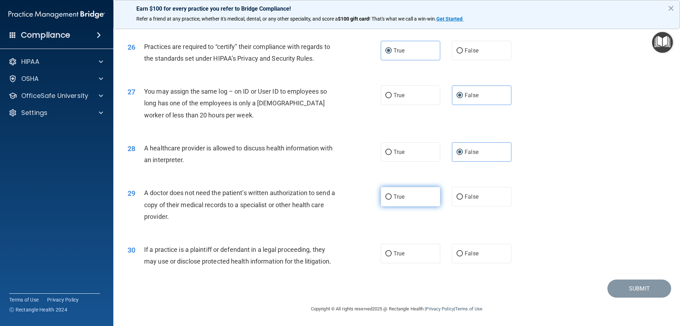
radio input "true"
click at [480, 261] on label "False" at bounding box center [482, 252] width 60 height 19
click at [463, 256] on input "False" at bounding box center [460, 253] width 6 height 5
radio input "true"
click at [629, 286] on button "Submit" at bounding box center [640, 288] width 64 height 18
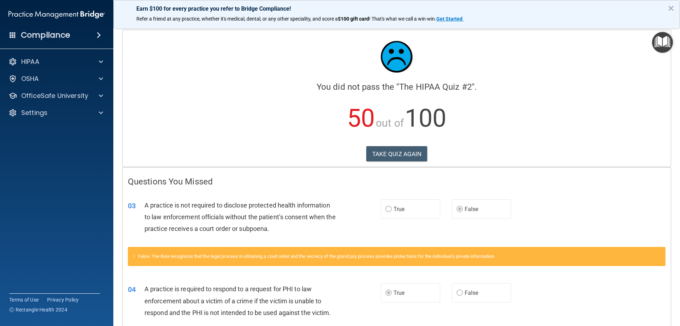
click at [392, 164] on div "Calculating your score.... You did not pass the " The HIPAA Quiz #2 ". 50 out o…" at bounding box center [397, 98] width 549 height 136
click at [394, 162] on div "Calculating your score.... You did not pass the " The HIPAA Quiz #2 ". 50 out o…" at bounding box center [397, 98] width 549 height 136
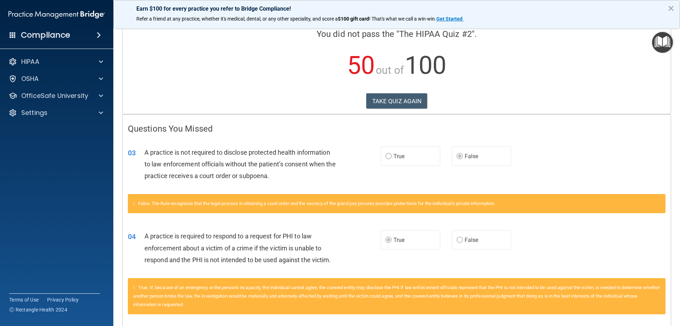
scroll to position [71, 0]
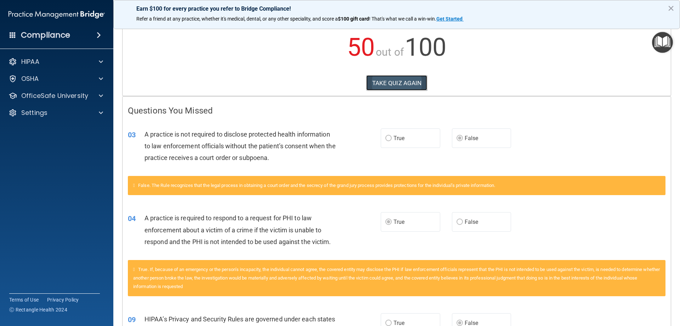
click at [413, 78] on button "TAKE QUIZ AGAIN" at bounding box center [396, 83] width 61 height 16
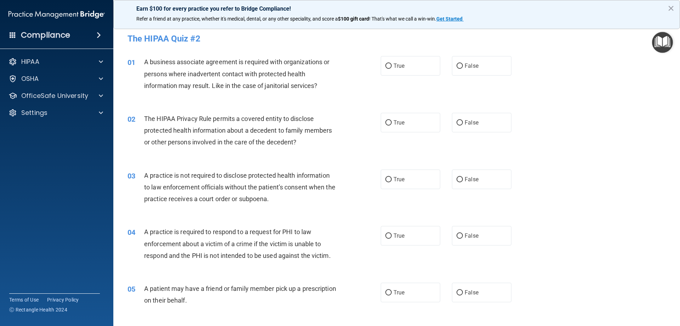
click at [354, 88] on div "01 A business associate agreement is required with organizations or persons whe…" at bounding box center [254, 75] width 275 height 39
click at [399, 74] on label "True" at bounding box center [411, 65] width 60 height 19
click at [392, 69] on input "True" at bounding box center [389, 65] width 6 height 5
radio input "true"
click at [473, 75] on label "False" at bounding box center [482, 65] width 60 height 19
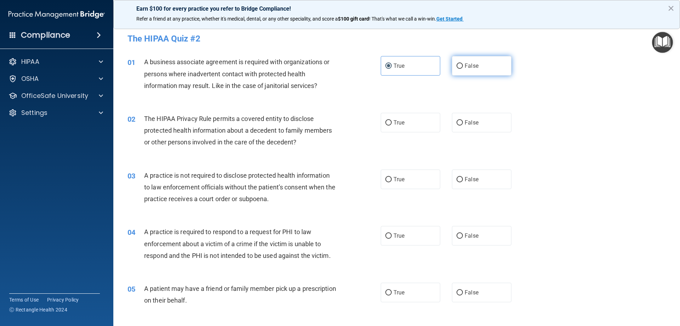
click at [463, 69] on input "False" at bounding box center [460, 65] width 6 height 5
radio input "true"
radio input "false"
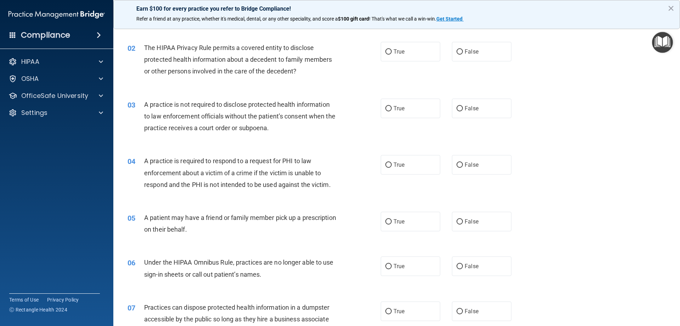
scroll to position [35, 0]
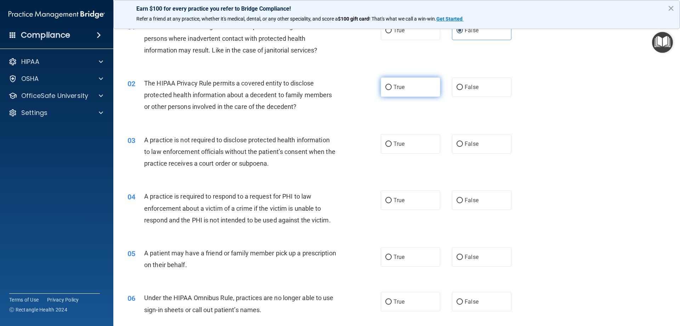
click at [412, 91] on label "True" at bounding box center [411, 86] width 60 height 19
click at [392, 90] on input "True" at bounding box center [389, 87] width 6 height 5
radio input "true"
click at [469, 84] on span "False" at bounding box center [472, 87] width 14 height 7
click at [463, 85] on input "False" at bounding box center [460, 87] width 6 height 5
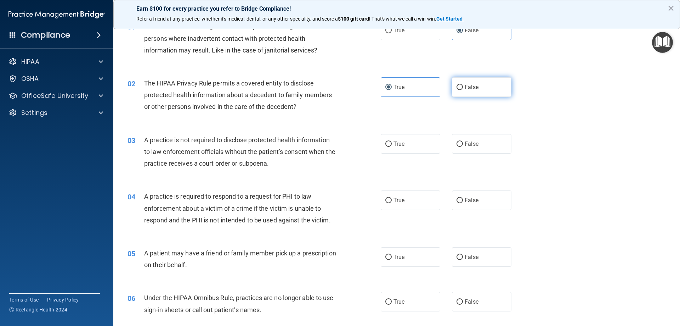
radio input "true"
radio input "false"
click at [428, 147] on label "True" at bounding box center [411, 143] width 60 height 19
click at [392, 147] on input "True" at bounding box center [389, 143] width 6 height 5
radio input "true"
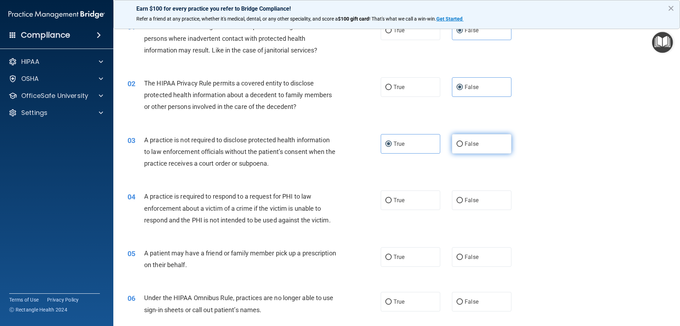
click at [457, 141] on input "False" at bounding box center [460, 143] width 6 height 5
radio input "true"
radio input "false"
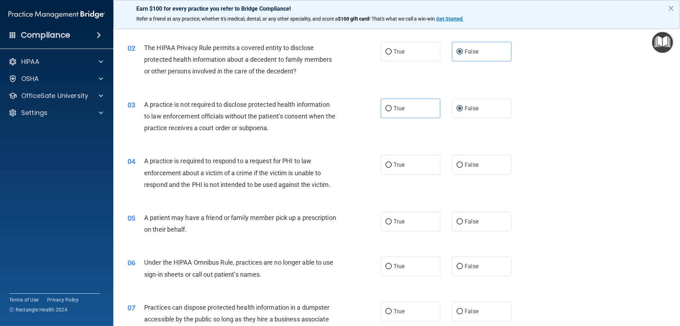
scroll to position [106, 0]
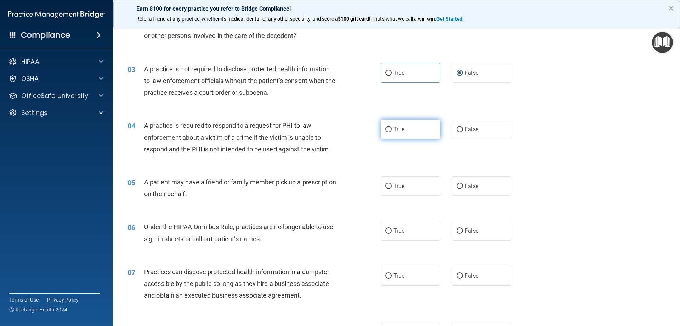
click at [407, 134] on label "True" at bounding box center [411, 128] width 60 height 19
click at [392, 132] on input "True" at bounding box center [389, 129] width 6 height 5
radio input "true"
click at [418, 178] on label "True" at bounding box center [411, 185] width 60 height 19
click at [392, 184] on input "True" at bounding box center [389, 186] width 6 height 5
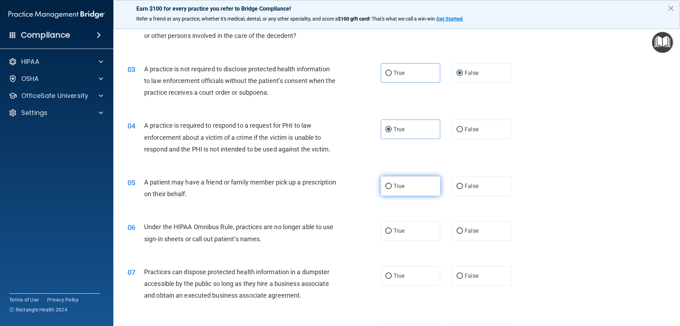
radio input "true"
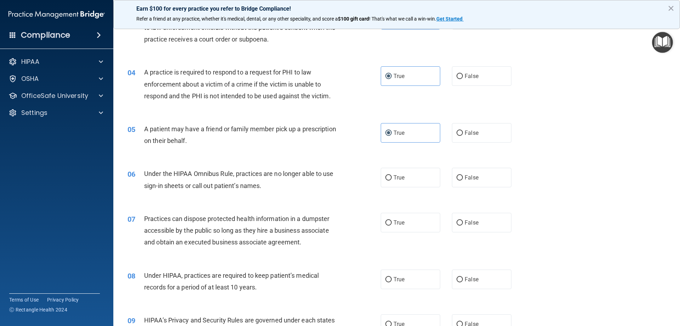
scroll to position [177, 0]
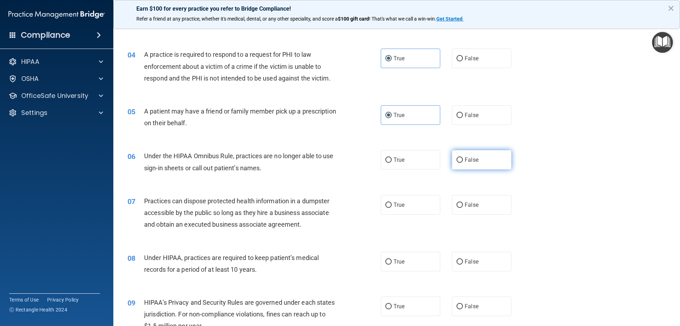
click at [505, 167] on label "False" at bounding box center [482, 159] width 60 height 19
click at [463, 163] on input "False" at bounding box center [460, 159] width 6 height 5
radio input "true"
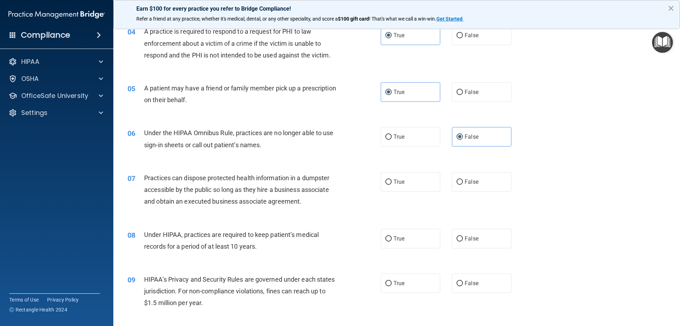
scroll to position [213, 0]
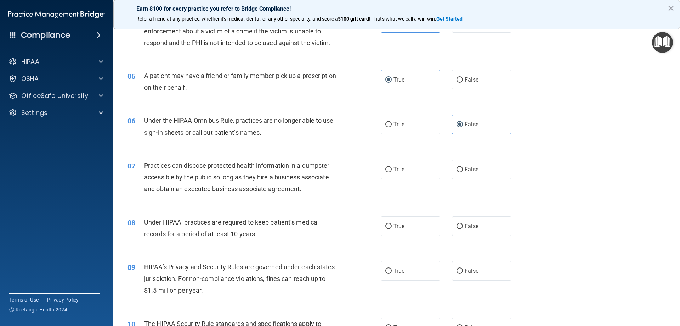
click at [335, 181] on div "Practices can dispose protected health information in a dumpster accessible by …" at bounding box center [243, 176] width 198 height 35
click at [368, 170] on div "07 Practices can dispose protected health information in a dumpster accessible …" at bounding box center [254, 178] width 275 height 39
click at [400, 174] on label "True" at bounding box center [411, 168] width 60 height 19
click at [392, 172] on input "True" at bounding box center [389, 169] width 6 height 5
radio input "true"
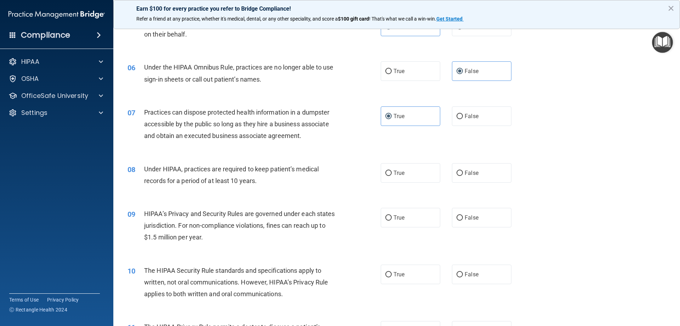
scroll to position [284, 0]
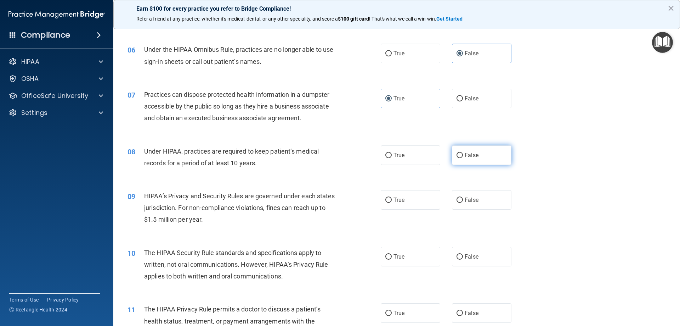
click at [457, 155] on input "False" at bounding box center [460, 155] width 6 height 5
radio input "true"
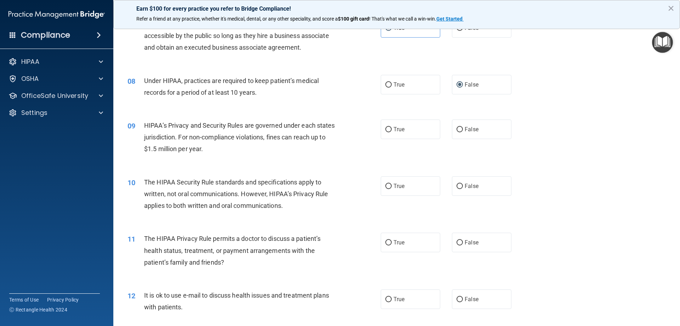
scroll to position [354, 0]
click at [428, 137] on label "True" at bounding box center [411, 128] width 60 height 19
click at [392, 132] on input "True" at bounding box center [389, 129] width 6 height 5
radio input "true"
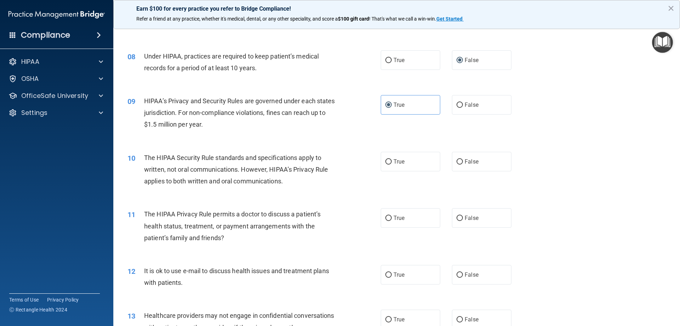
scroll to position [390, 0]
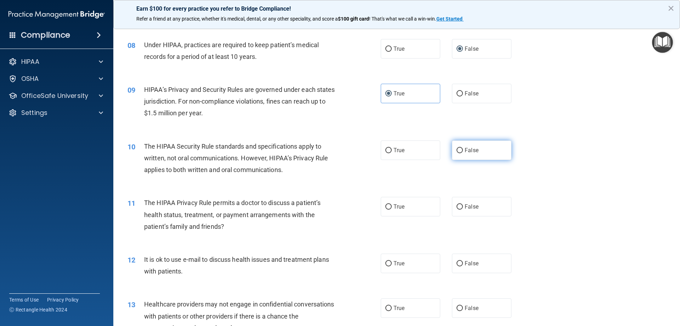
click at [466, 145] on label "False" at bounding box center [482, 149] width 60 height 19
click at [463, 148] on input "False" at bounding box center [460, 150] width 6 height 5
radio input "true"
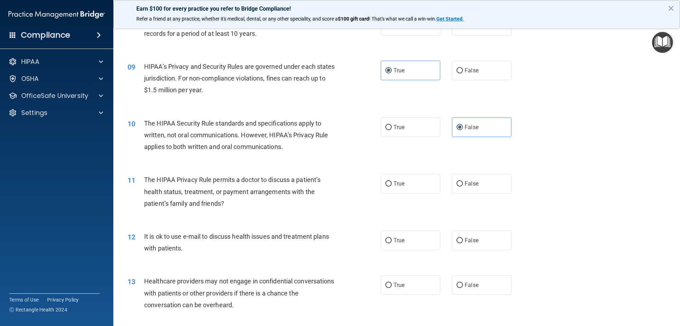
scroll to position [425, 0]
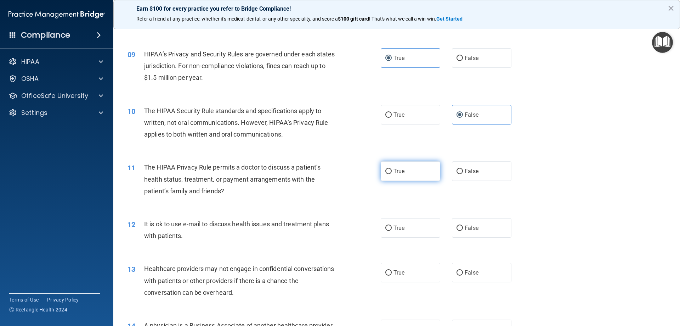
click at [405, 168] on label "True" at bounding box center [411, 170] width 60 height 19
click at [392, 169] on input "True" at bounding box center [389, 171] width 6 height 5
radio input "true"
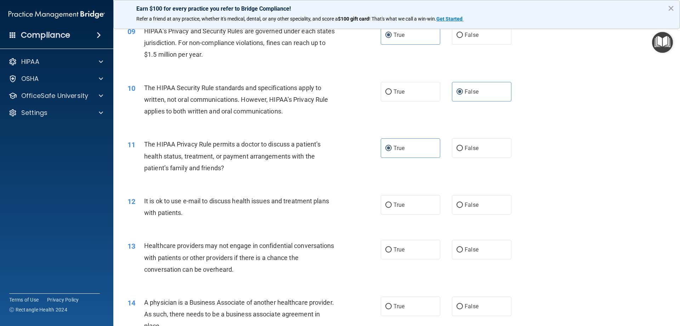
scroll to position [461, 0]
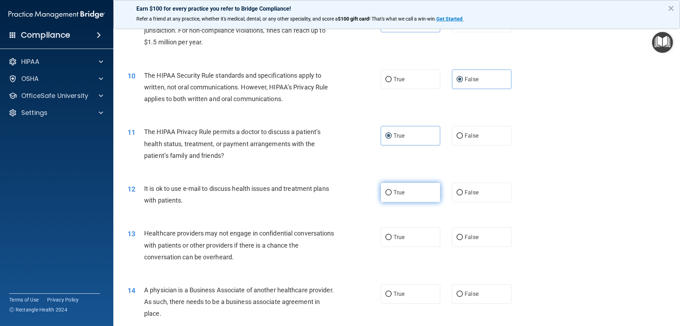
click at [430, 196] on label "True" at bounding box center [411, 192] width 60 height 19
click at [392, 195] on input "True" at bounding box center [389, 192] width 6 height 5
radio input "true"
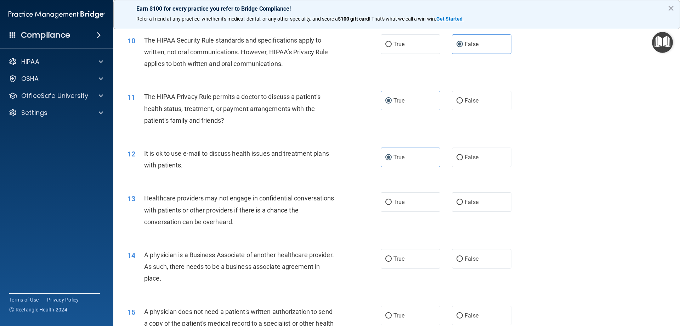
scroll to position [496, 0]
click at [461, 199] on label "False" at bounding box center [482, 201] width 60 height 19
click at [461, 199] on input "False" at bounding box center [460, 201] width 6 height 5
radio input "true"
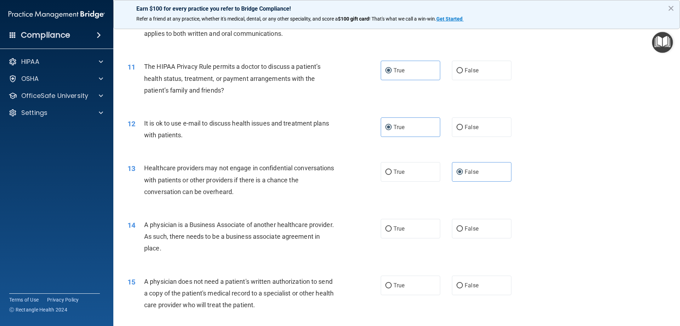
scroll to position [567, 0]
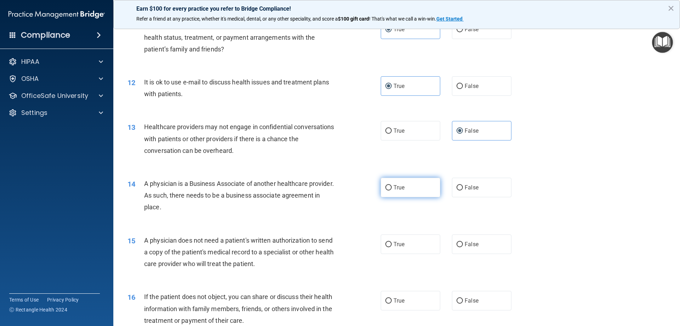
click at [414, 191] on label "True" at bounding box center [411, 187] width 60 height 19
click at [392, 190] on input "True" at bounding box center [389, 187] width 6 height 5
radio input "true"
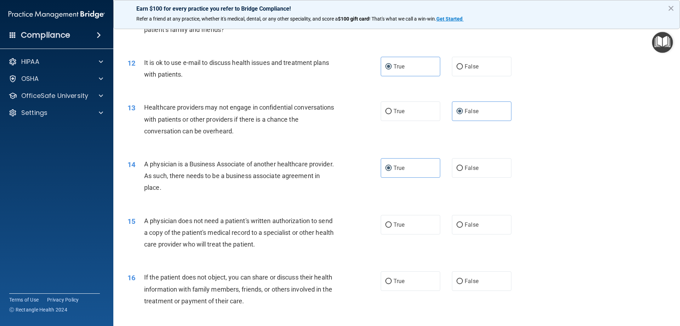
scroll to position [603, 0]
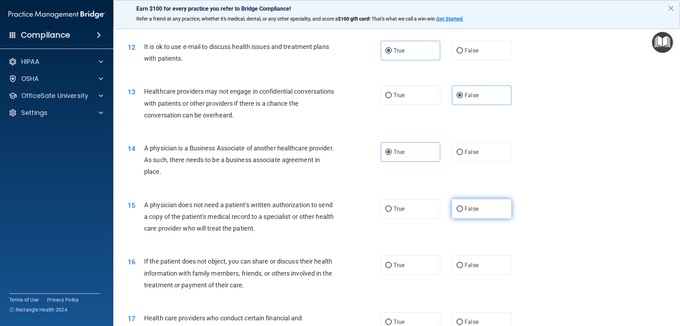
click at [461, 212] on label "False" at bounding box center [482, 208] width 60 height 19
click at [461, 212] on input "False" at bounding box center [460, 208] width 6 height 5
radio input "true"
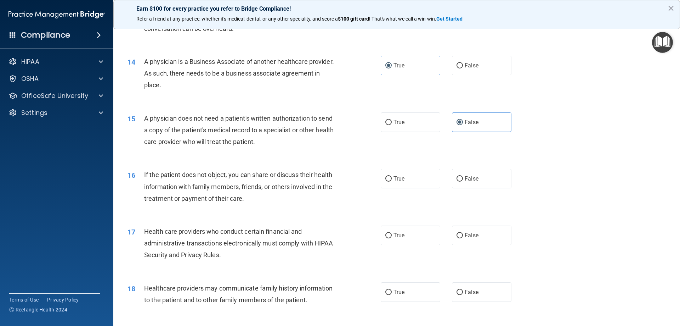
scroll to position [709, 0]
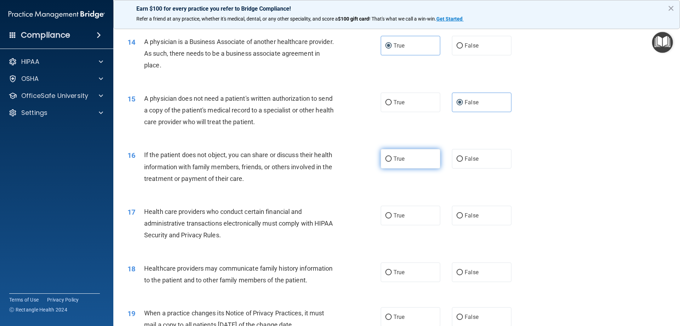
click at [409, 163] on label "True" at bounding box center [411, 158] width 60 height 19
click at [392, 162] on input "True" at bounding box center [389, 158] width 6 height 5
radio input "true"
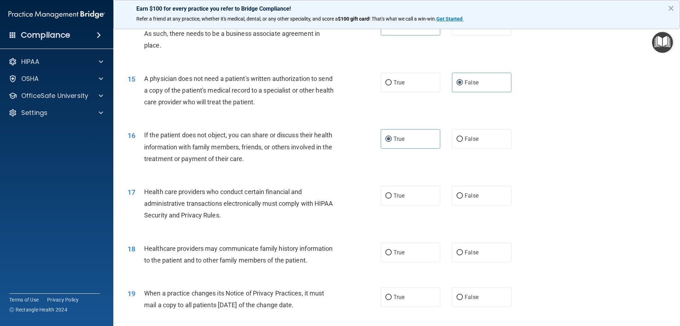
scroll to position [744, 0]
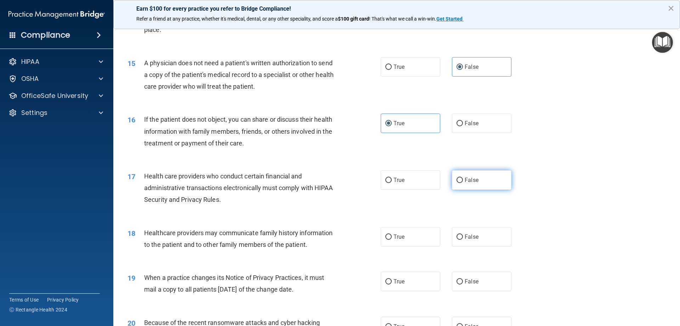
click at [462, 174] on label "False" at bounding box center [482, 179] width 60 height 19
click at [462, 178] on input "False" at bounding box center [460, 180] width 6 height 5
radio input "true"
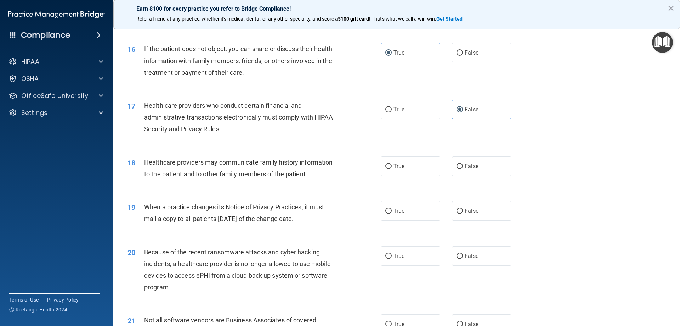
scroll to position [815, 0]
click at [405, 167] on label "True" at bounding box center [411, 165] width 60 height 19
click at [392, 167] on input "True" at bounding box center [389, 165] width 6 height 5
radio input "true"
click at [396, 203] on label "True" at bounding box center [411, 210] width 60 height 19
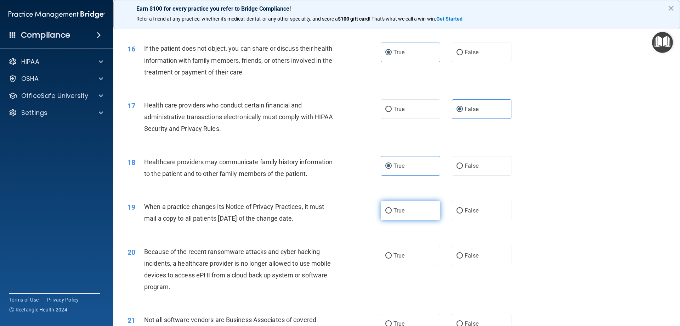
click at [392, 208] on input "True" at bounding box center [389, 210] width 6 height 5
radio input "true"
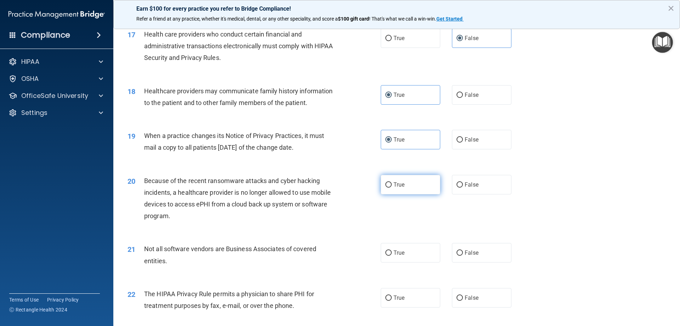
click at [399, 185] on span "True" at bounding box center [399, 184] width 11 height 7
click at [392, 185] on input "True" at bounding box center [389, 184] width 6 height 5
radio input "true"
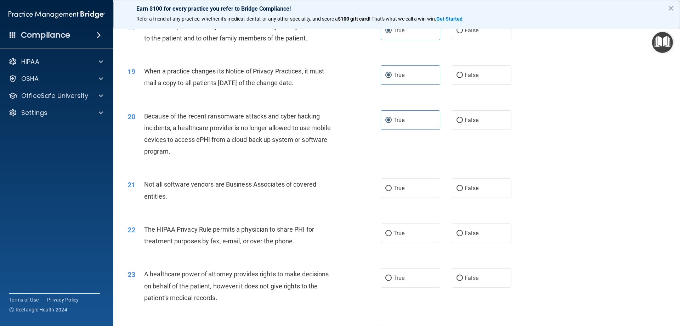
scroll to position [957, 0]
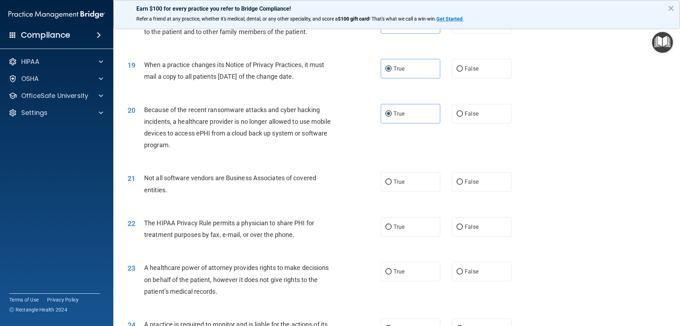
click at [391, 194] on div "21 Not all software vendors are Business Associates of covered entities. True F…" at bounding box center [396, 185] width 549 height 45
click at [405, 187] on label "True" at bounding box center [411, 181] width 60 height 19
click at [392, 185] on input "True" at bounding box center [389, 181] width 6 height 5
radio input "true"
click at [387, 220] on label "True" at bounding box center [411, 226] width 60 height 19
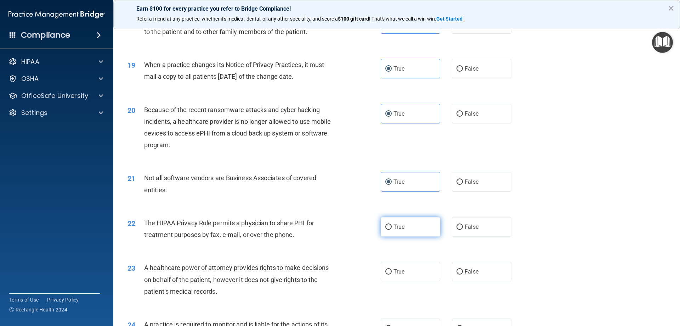
click at [387, 224] on input "True" at bounding box center [389, 226] width 6 height 5
radio input "true"
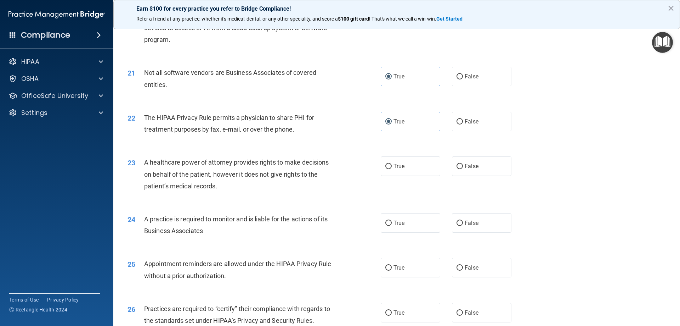
scroll to position [1063, 0]
click at [411, 169] on label "True" at bounding box center [411, 164] width 60 height 19
click at [392, 168] on input "True" at bounding box center [389, 165] width 6 height 5
radio input "true"
click at [452, 167] on label "False" at bounding box center [482, 164] width 60 height 19
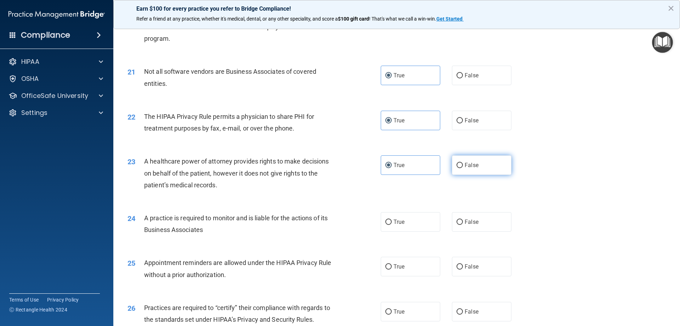
click at [457, 167] on input "False" at bounding box center [460, 165] width 6 height 5
radio input "true"
radio input "false"
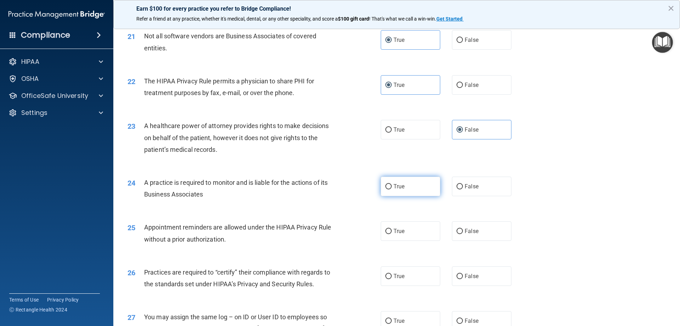
click at [420, 185] on label "True" at bounding box center [411, 186] width 60 height 19
click at [392, 185] on input "True" at bounding box center [389, 186] width 6 height 5
radio input "true"
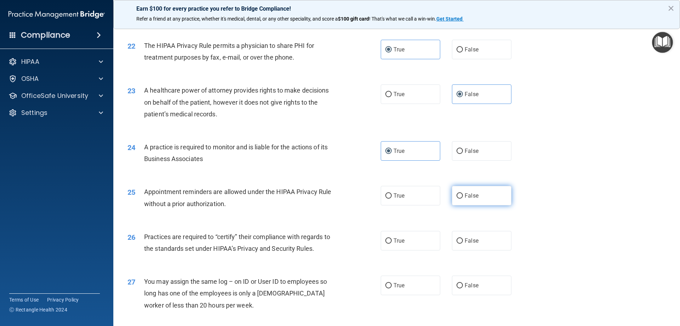
click at [474, 204] on label "False" at bounding box center [482, 195] width 60 height 19
click at [463, 198] on input "False" at bounding box center [460, 195] width 6 height 5
radio input "true"
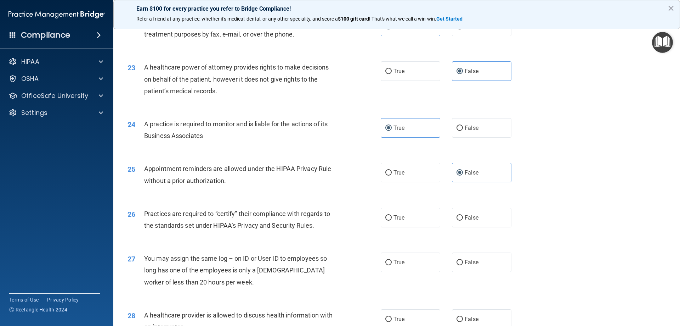
scroll to position [1170, 0]
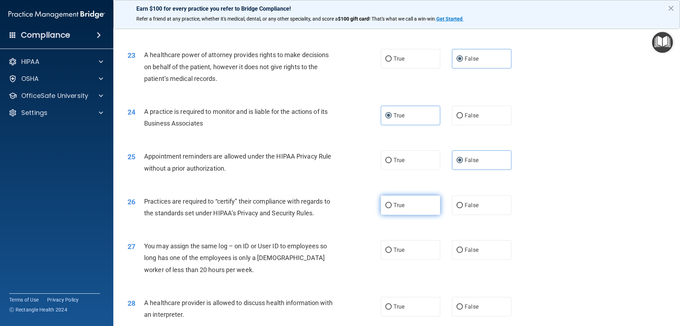
click at [410, 208] on label "True" at bounding box center [411, 204] width 60 height 19
click at [392, 208] on input "True" at bounding box center [389, 205] width 6 height 5
radio input "true"
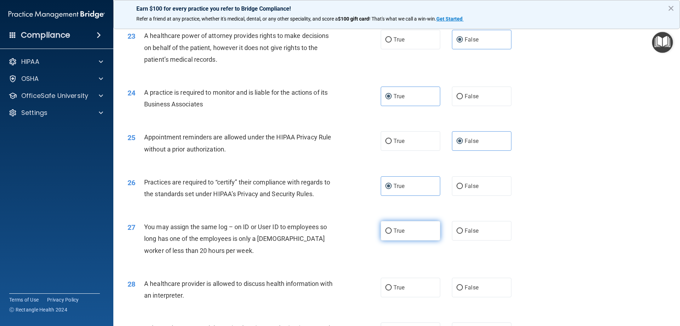
scroll to position [1205, 0]
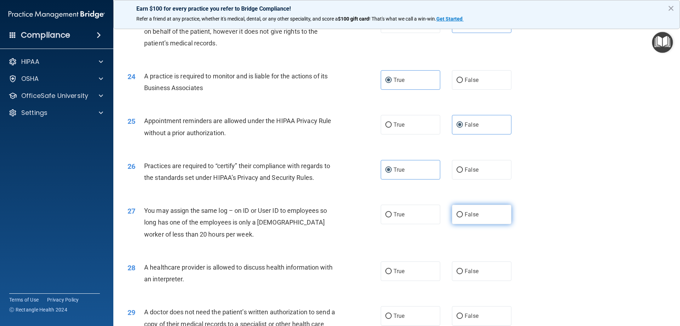
click at [474, 218] on label "False" at bounding box center [482, 214] width 60 height 19
click at [463, 217] on input "False" at bounding box center [460, 214] width 6 height 5
radio input "true"
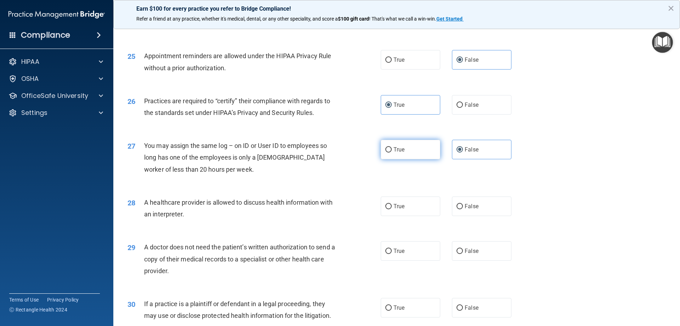
scroll to position [1276, 0]
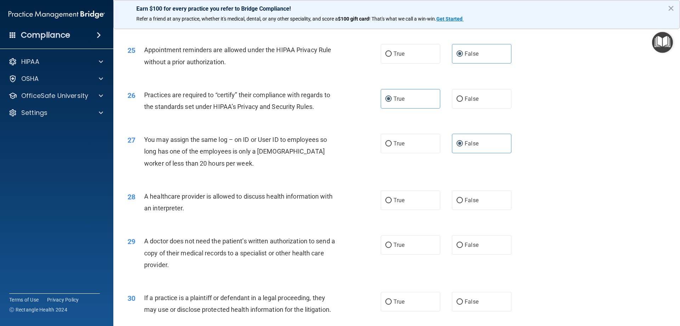
click at [440, 200] on div "True False" at bounding box center [452, 199] width 143 height 19
click at [428, 200] on label "True" at bounding box center [411, 199] width 60 height 19
click at [392, 200] on input "True" at bounding box center [389, 200] width 6 height 5
radio input "true"
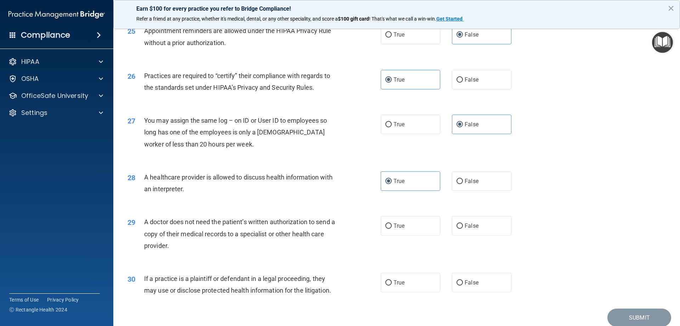
scroll to position [1311, 0]
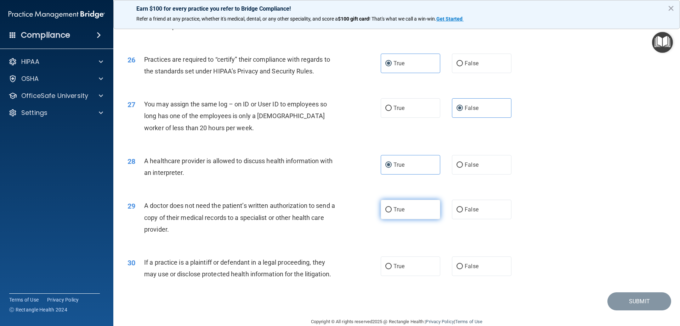
click at [429, 213] on label "True" at bounding box center [411, 209] width 60 height 19
click at [392, 212] on input "True" at bounding box center [389, 209] width 6 height 5
radio input "true"
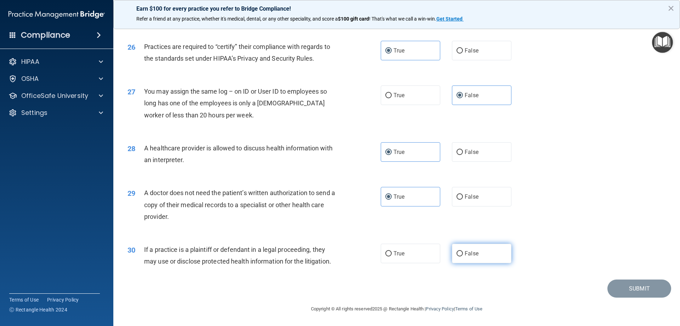
click at [453, 249] on label "False" at bounding box center [482, 252] width 60 height 19
click at [457, 251] on input "False" at bounding box center [460, 253] width 6 height 5
radio input "true"
click at [609, 287] on button "Submit" at bounding box center [640, 288] width 64 height 18
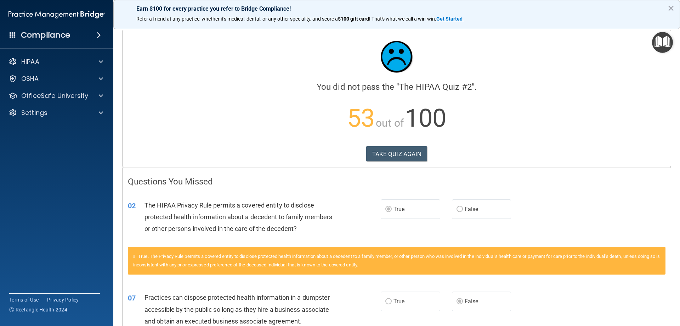
click at [675, 9] on div "Earn $100 for every practice you refer to Bridge Compliance! Refer a friend at …" at bounding box center [396, 14] width 567 height 29
click at [670, 6] on button "×" at bounding box center [671, 7] width 7 height 11
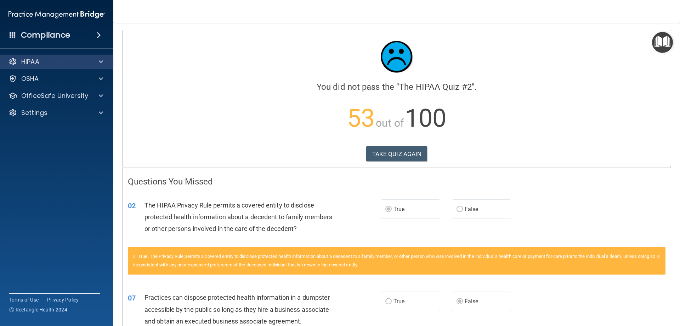
click at [93, 68] on div "HIPAA" at bounding box center [57, 62] width 114 height 14
click at [93, 64] on div at bounding box center [100, 61] width 18 height 9
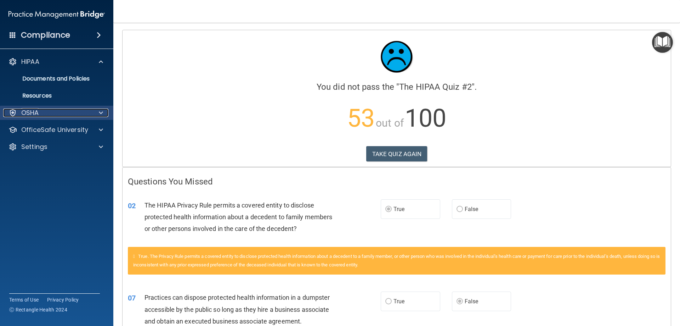
click at [101, 116] on span at bounding box center [101, 112] width 4 height 9
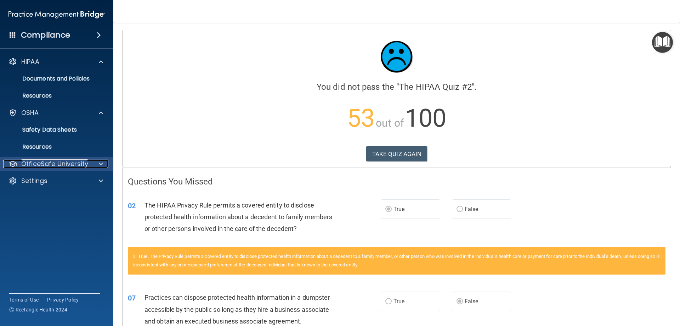
click at [101, 162] on span at bounding box center [101, 163] width 4 height 9
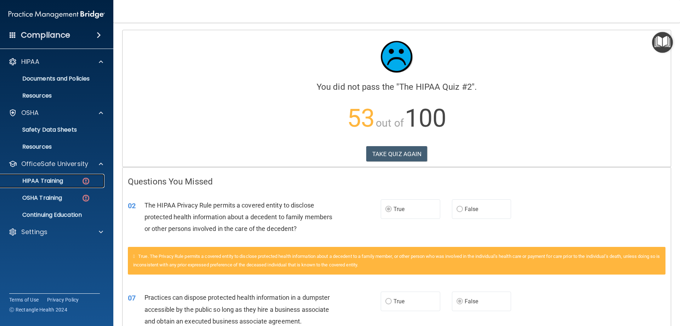
click at [67, 180] on div "HIPAA Training" at bounding box center [53, 180] width 97 height 7
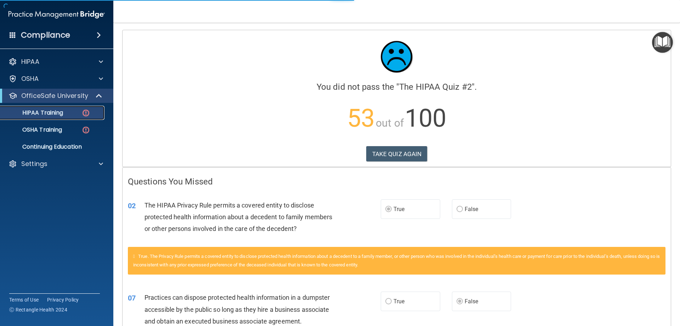
click at [49, 114] on p "HIPAA Training" at bounding box center [34, 112] width 58 height 7
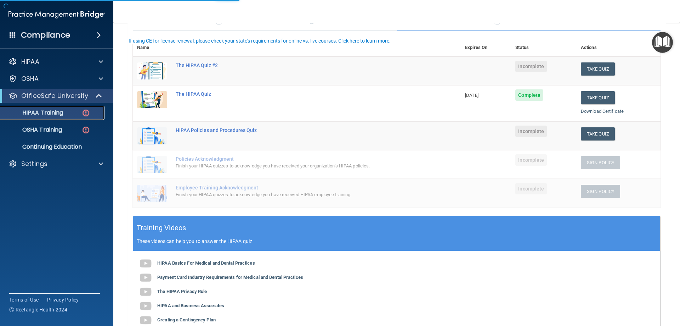
scroll to position [71, 0]
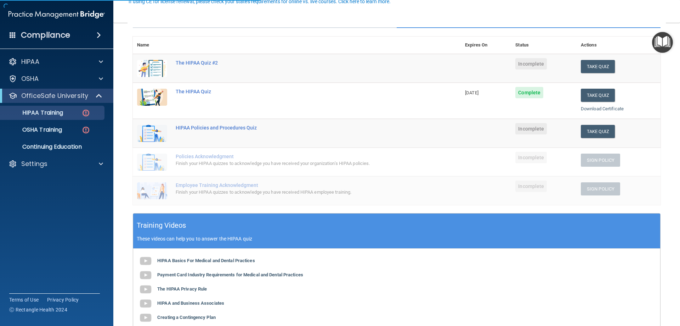
click at [237, 121] on td "HIPAA Policies and Procedures Quiz" at bounding box center [317, 133] width 290 height 29
click at [233, 128] on div "HIPAA Policies and Procedures Quiz" at bounding box center [301, 128] width 250 height 6
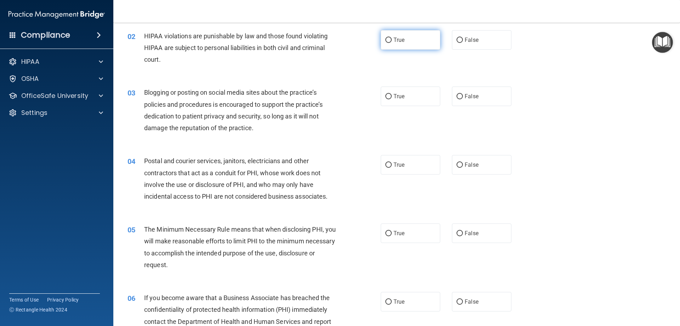
click at [416, 49] on label "True" at bounding box center [411, 39] width 60 height 19
click at [392, 43] on input "True" at bounding box center [389, 40] width 6 height 5
radio input "true"
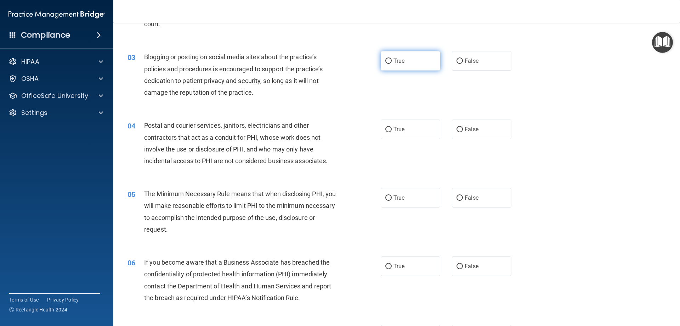
click at [408, 70] on label "True" at bounding box center [411, 60] width 60 height 19
click at [392, 64] on input "True" at bounding box center [389, 60] width 6 height 5
radio input "true"
click at [483, 67] on label "False" at bounding box center [482, 60] width 60 height 19
click at [463, 64] on input "False" at bounding box center [460, 60] width 6 height 5
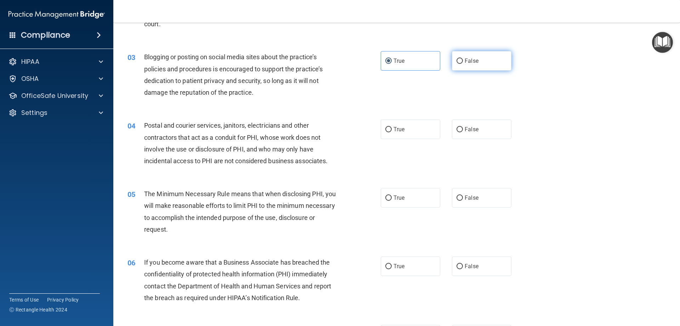
radio input "true"
radio input "false"
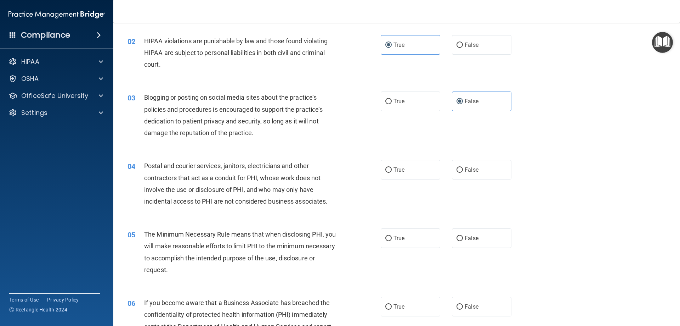
scroll to position [71, 0]
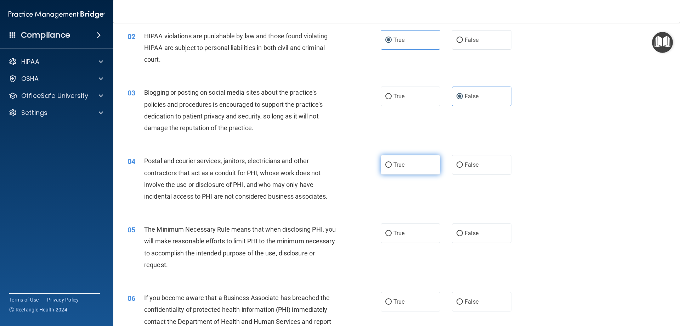
click at [381, 169] on label "True" at bounding box center [411, 164] width 60 height 19
click at [386, 168] on input "True" at bounding box center [389, 164] width 6 height 5
radio input "true"
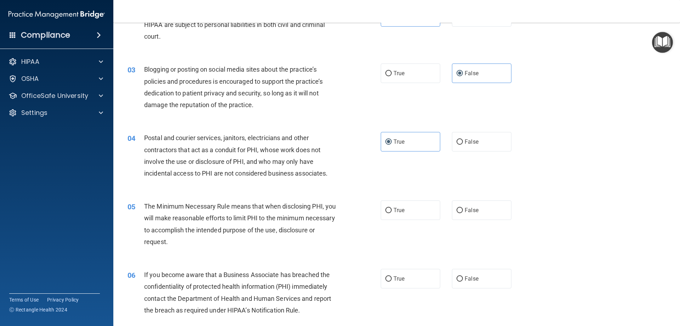
scroll to position [106, 0]
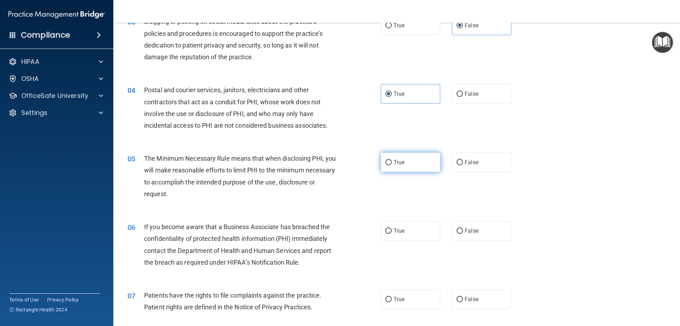
click at [397, 163] on span "True" at bounding box center [399, 162] width 11 height 7
click at [392, 163] on input "True" at bounding box center [389, 162] width 6 height 5
radio input "true"
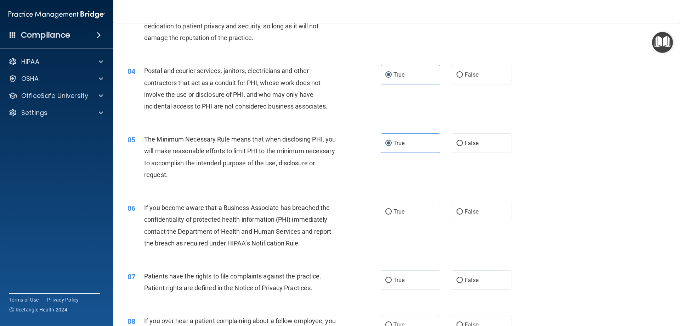
scroll to position [177, 0]
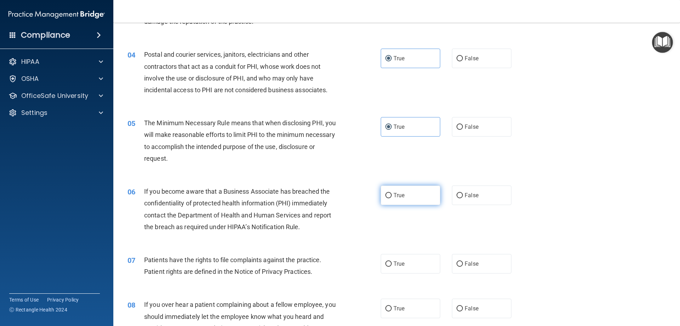
click at [389, 200] on label "True" at bounding box center [411, 194] width 60 height 19
click at [389, 198] on input "True" at bounding box center [389, 195] width 6 height 5
radio input "true"
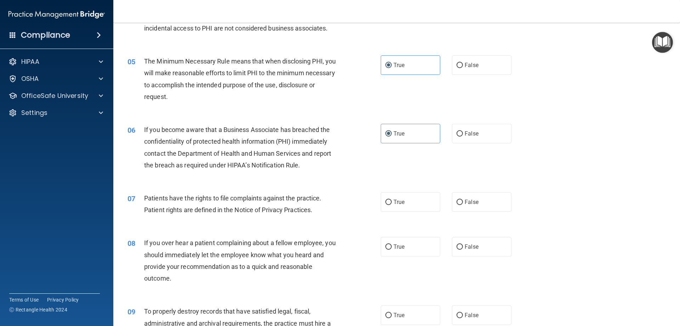
scroll to position [248, 0]
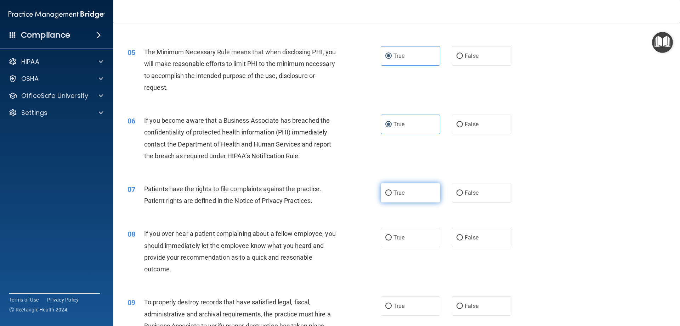
click at [393, 198] on label "True" at bounding box center [411, 192] width 60 height 19
click at [392, 196] on input "True" at bounding box center [389, 192] width 6 height 5
radio input "true"
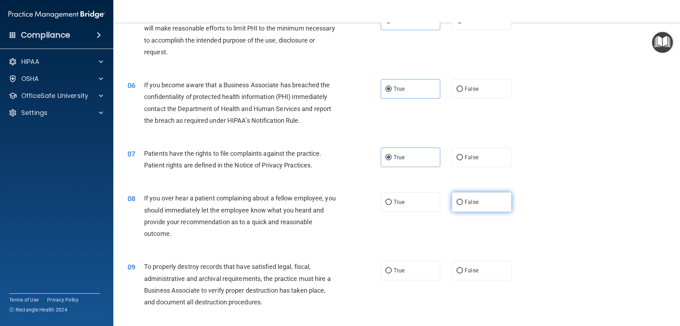
click at [479, 202] on label "False" at bounding box center [482, 201] width 60 height 19
click at [463, 202] on input "False" at bounding box center [460, 202] width 6 height 5
radio input "true"
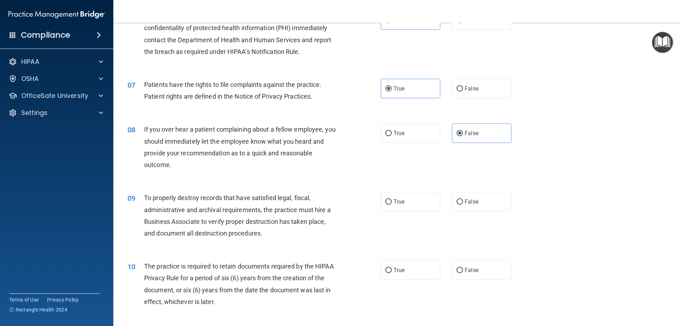
scroll to position [354, 0]
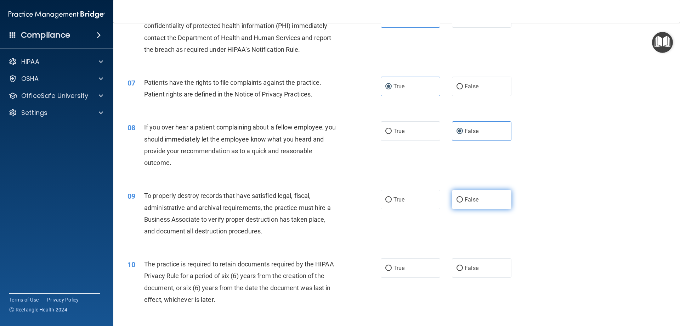
click at [458, 195] on label "False" at bounding box center [482, 199] width 60 height 19
click at [458, 197] on input "False" at bounding box center [460, 199] width 6 height 5
radio input "true"
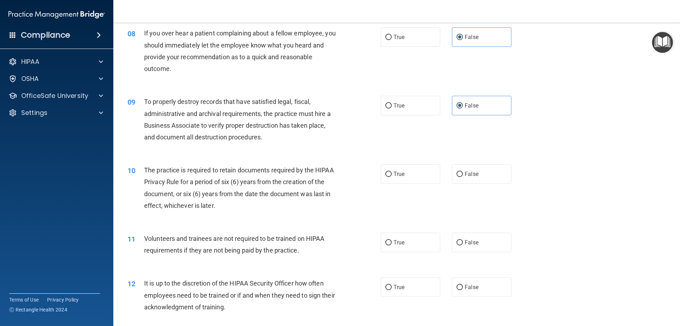
scroll to position [461, 0]
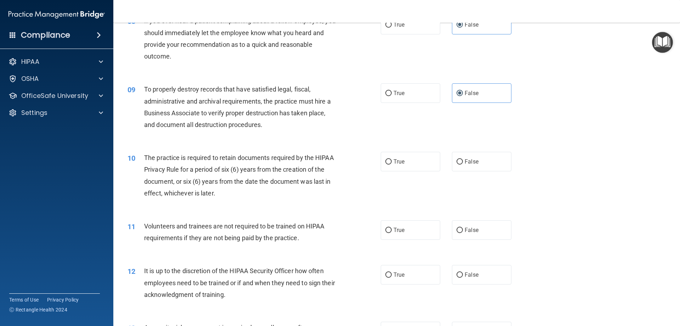
drag, startPoint x: 470, startPoint y: 163, endPoint x: 391, endPoint y: 177, distance: 80.2
click at [468, 164] on span "False" at bounding box center [472, 161] width 14 height 7
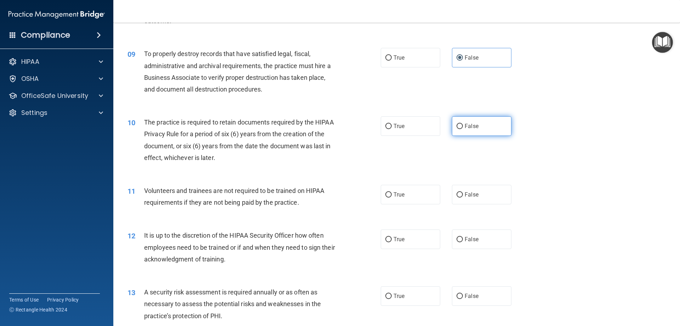
click at [475, 134] on label "False" at bounding box center [482, 125] width 60 height 19
click at [463, 129] on input "False" at bounding box center [460, 126] width 6 height 5
radio input "true"
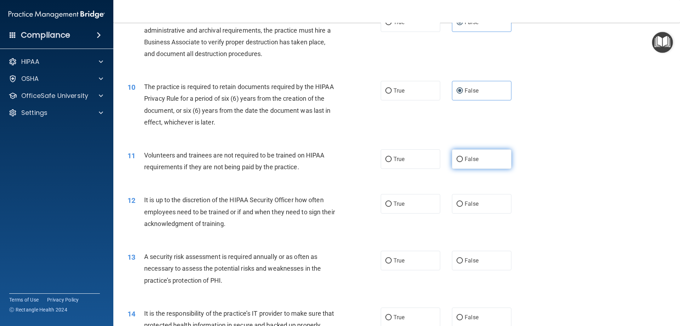
click at [459, 151] on label "False" at bounding box center [482, 158] width 60 height 19
click at [459, 157] on input "False" at bounding box center [460, 159] width 6 height 5
radio input "true"
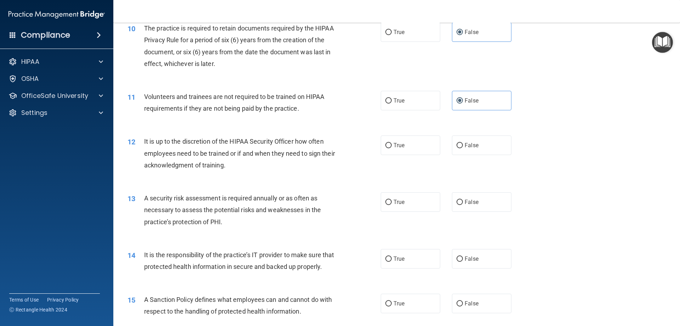
scroll to position [603, 0]
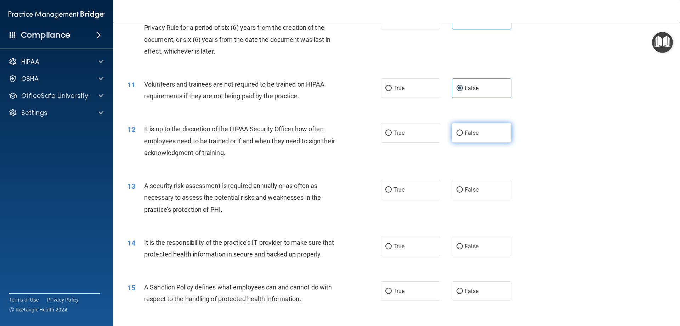
click at [459, 133] on input "False" at bounding box center [460, 132] width 6 height 5
radio input "true"
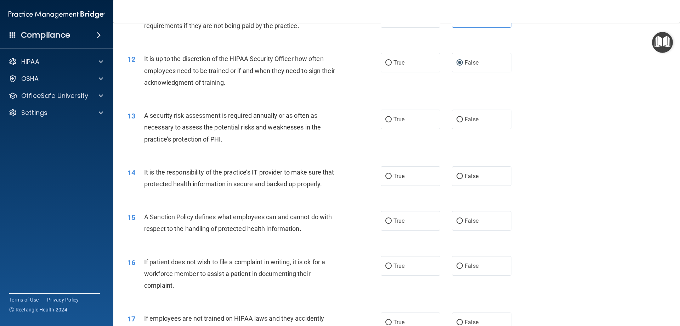
scroll to position [673, 0]
click at [394, 121] on span "True" at bounding box center [399, 118] width 11 height 7
click at [392, 121] on input "True" at bounding box center [389, 118] width 6 height 5
radio input "true"
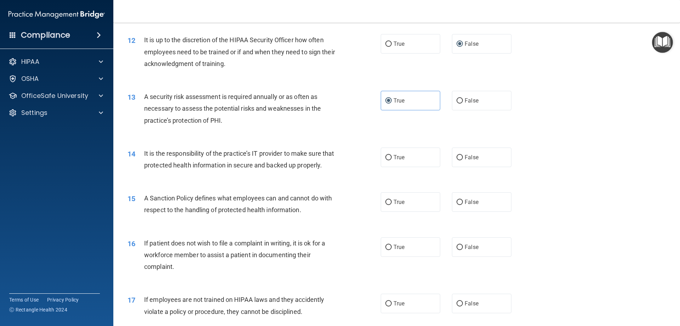
scroll to position [709, 0]
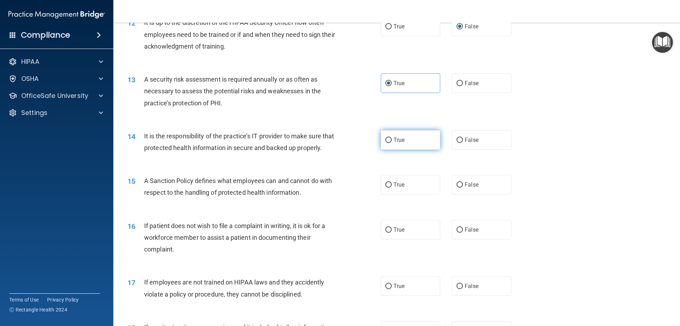
click at [395, 137] on span "True" at bounding box center [399, 139] width 11 height 7
click at [392, 138] on input "True" at bounding box center [389, 140] width 6 height 5
radio input "true"
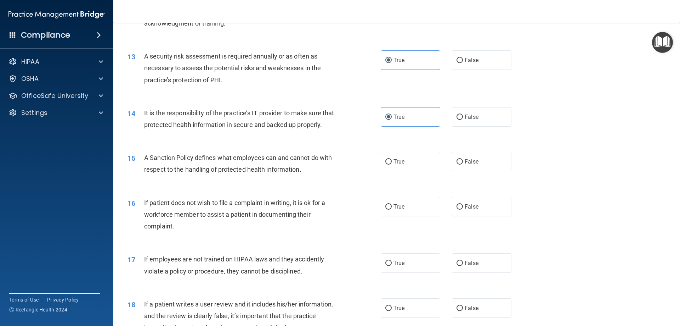
scroll to position [744, 0]
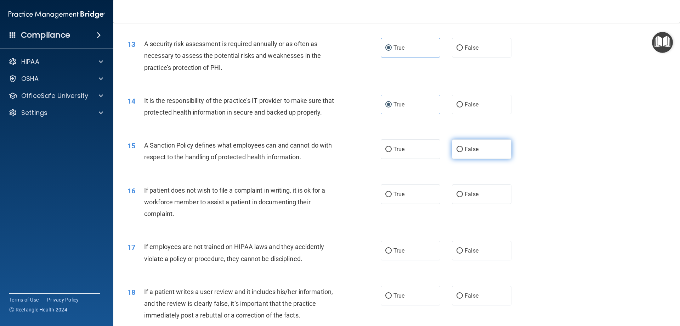
click at [465, 152] on span "False" at bounding box center [472, 149] width 14 height 7
click at [463, 152] on input "False" at bounding box center [460, 149] width 6 height 5
radio input "true"
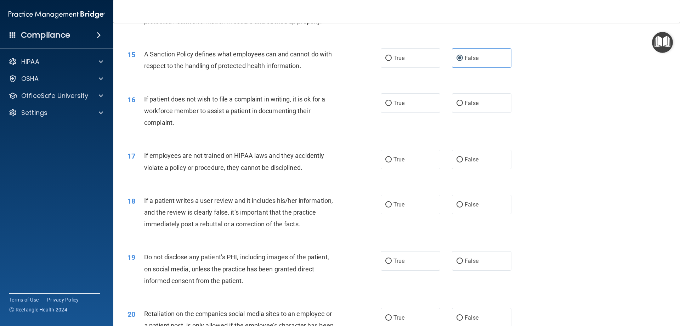
scroll to position [851, 0]
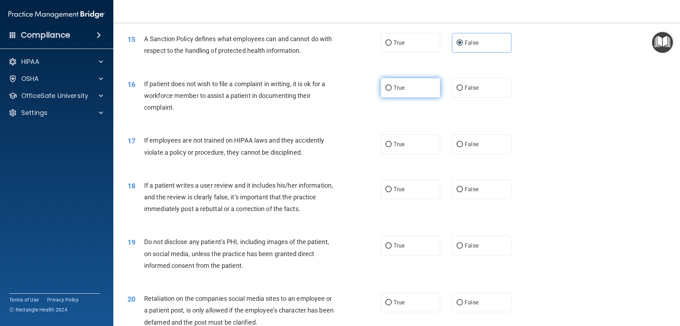
click at [400, 97] on label "True" at bounding box center [411, 87] width 60 height 19
click at [392, 91] on input "True" at bounding box center [389, 87] width 6 height 5
radio input "true"
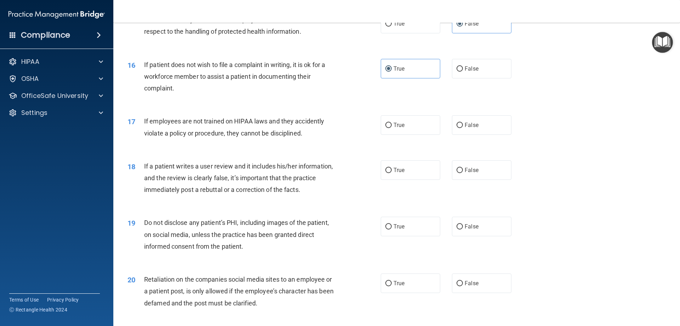
scroll to position [886, 0]
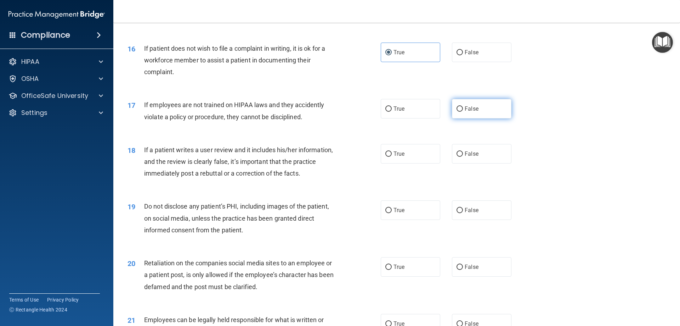
click at [457, 112] on input "False" at bounding box center [460, 108] width 6 height 5
radio input "true"
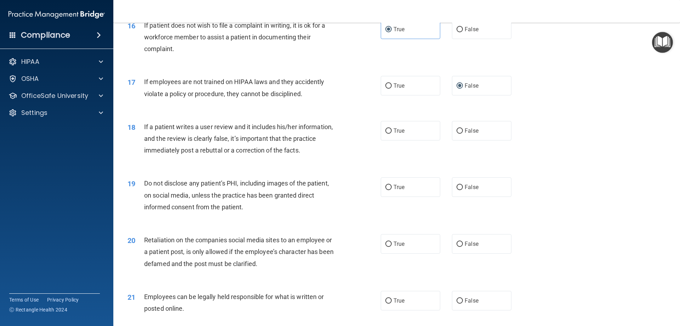
scroll to position [921, 0]
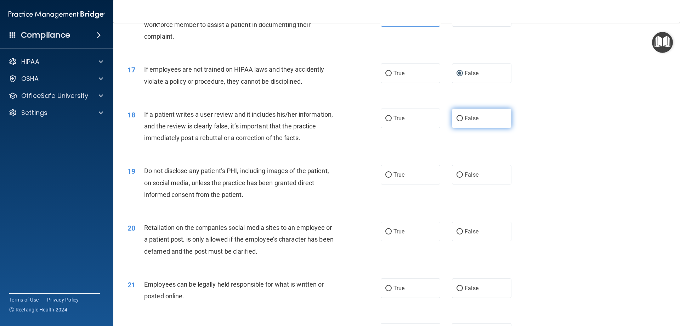
click at [471, 122] on span "False" at bounding box center [472, 118] width 14 height 7
click at [463, 121] on input "False" at bounding box center [460, 118] width 6 height 5
radio input "true"
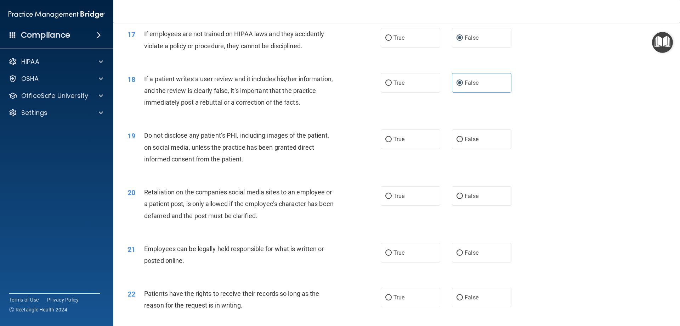
scroll to position [992, 0]
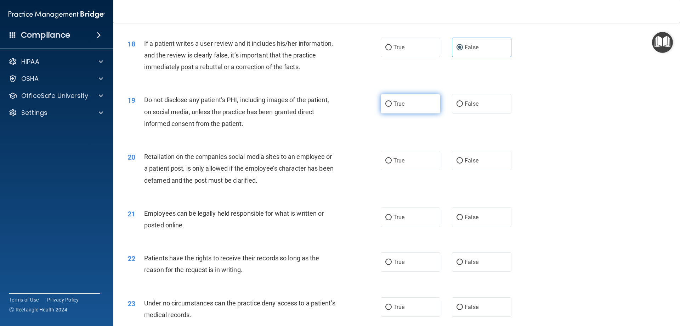
click at [386, 107] on input "True" at bounding box center [389, 103] width 6 height 5
radio input "true"
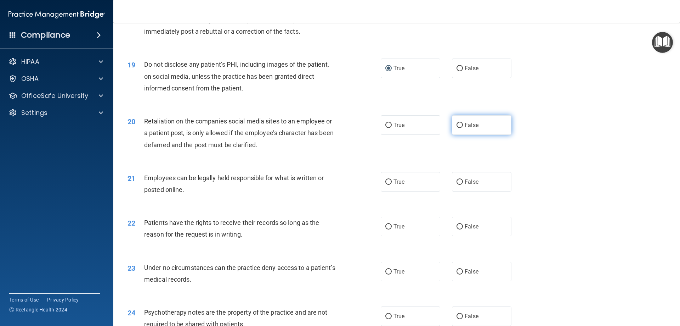
click at [458, 131] on label "False" at bounding box center [482, 124] width 60 height 19
click at [458, 128] on input "False" at bounding box center [460, 125] width 6 height 5
radio input "true"
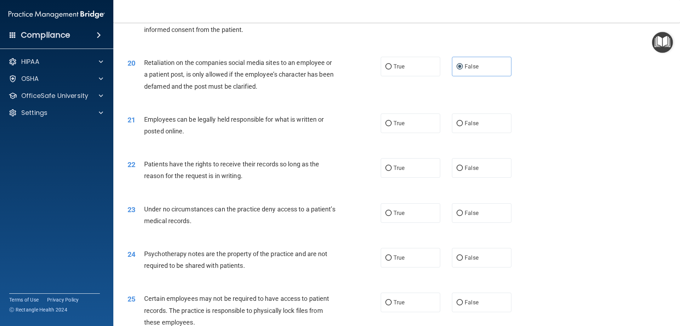
scroll to position [1099, 0]
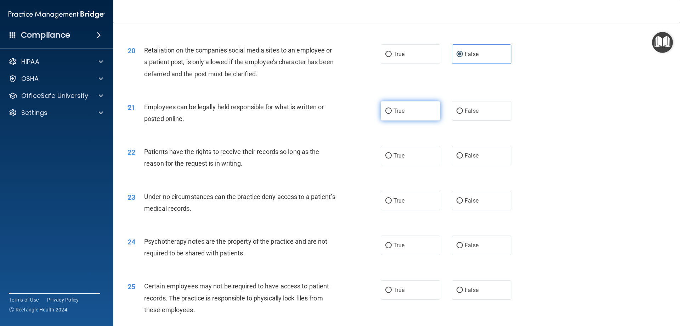
click at [425, 121] on label "True" at bounding box center [411, 110] width 60 height 19
click at [392, 114] on input "True" at bounding box center [389, 110] width 6 height 5
radio input "true"
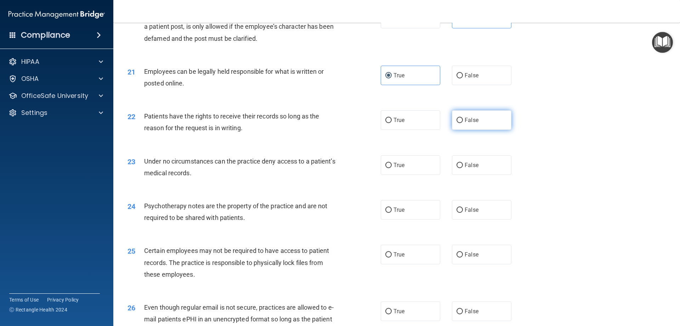
click at [461, 130] on label "False" at bounding box center [482, 119] width 60 height 19
click at [461, 123] on input "False" at bounding box center [460, 120] width 6 height 5
radio input "true"
click at [409, 130] on label "True" at bounding box center [411, 119] width 60 height 19
click at [392, 123] on input "True" at bounding box center [389, 120] width 6 height 5
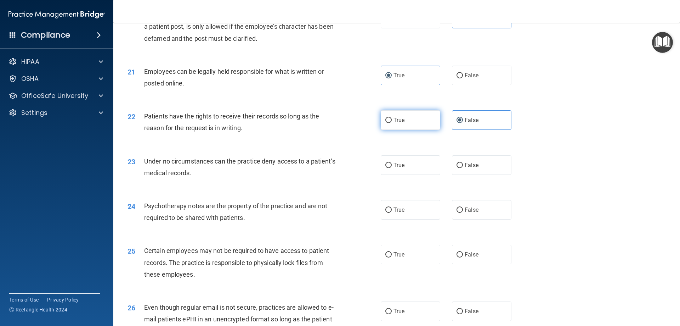
radio input "true"
radio input "false"
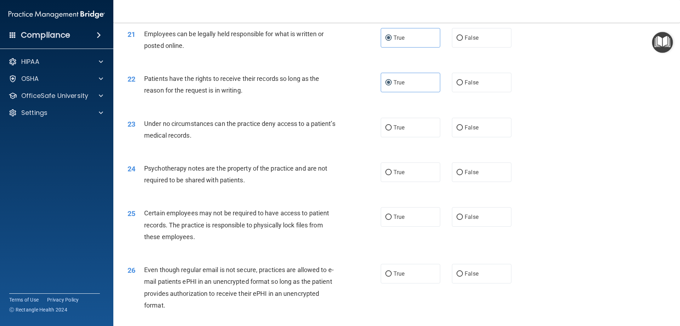
scroll to position [1205, 0]
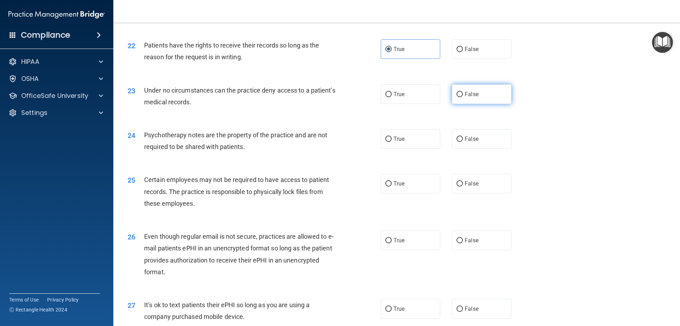
click at [494, 104] on label "False" at bounding box center [482, 93] width 60 height 19
click at [463, 97] on input "False" at bounding box center [460, 94] width 6 height 5
radio input "true"
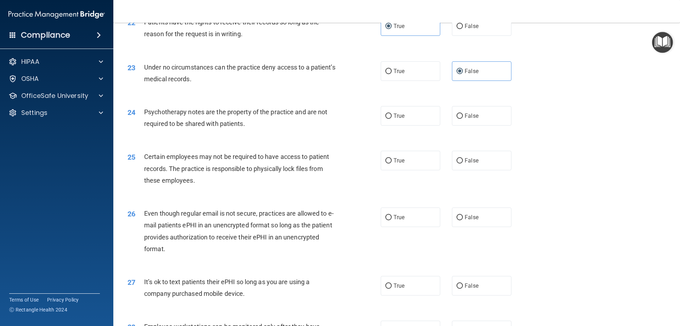
scroll to position [1240, 0]
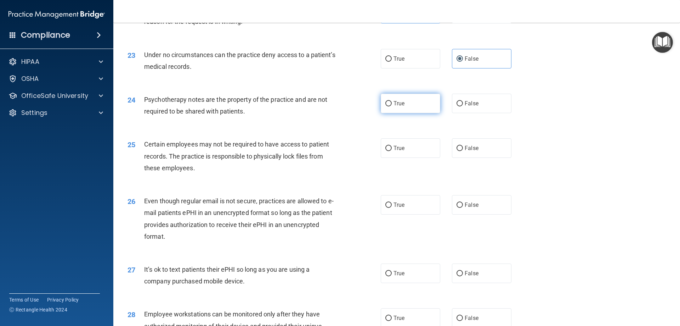
click at [404, 113] on label "True" at bounding box center [411, 103] width 60 height 19
click at [392, 106] on input "True" at bounding box center [389, 103] width 6 height 5
radio input "true"
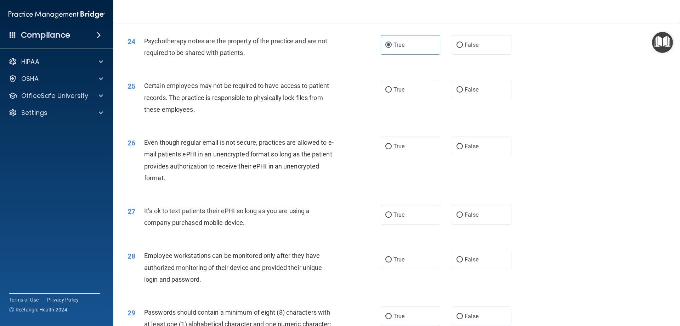
scroll to position [1311, 0]
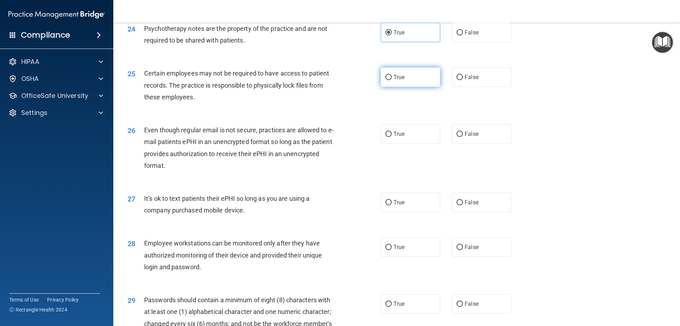
click at [423, 87] on label "True" at bounding box center [411, 76] width 60 height 19
click at [392, 80] on input "True" at bounding box center [389, 77] width 6 height 5
radio input "true"
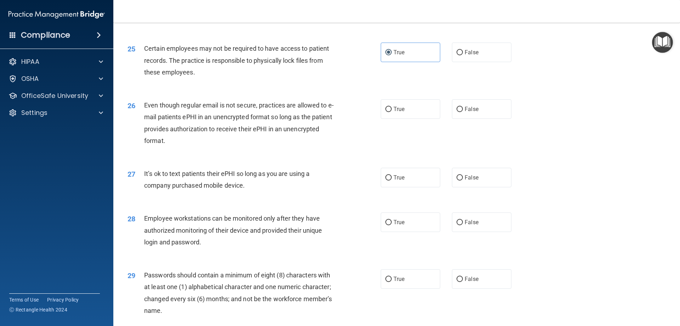
scroll to position [1347, 0]
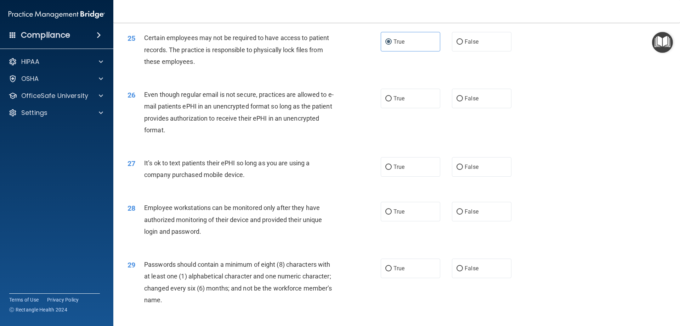
drag, startPoint x: 458, startPoint y: 111, endPoint x: 416, endPoint y: 126, distance: 44.1
click at [457, 101] on input "False" at bounding box center [460, 98] width 6 height 5
radio input "true"
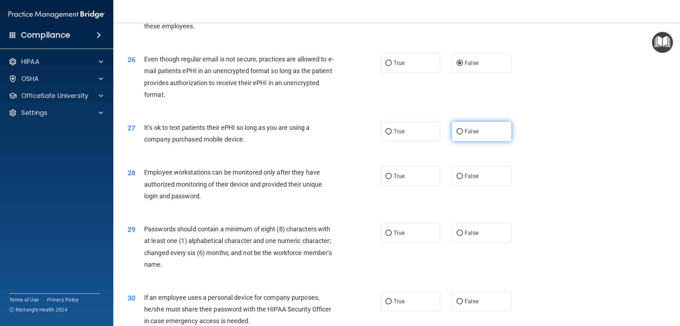
click at [452, 136] on label "False" at bounding box center [482, 131] width 60 height 19
click at [457, 134] on input "False" at bounding box center [460, 131] width 6 height 5
radio input "true"
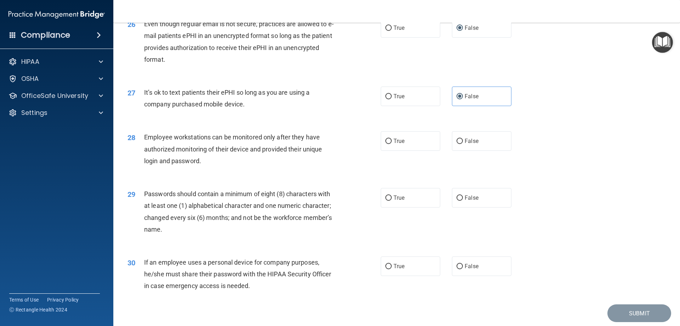
scroll to position [1418, 0]
click at [400, 144] on span "True" at bounding box center [399, 140] width 11 height 7
click at [392, 144] on input "True" at bounding box center [389, 140] width 6 height 5
radio input "true"
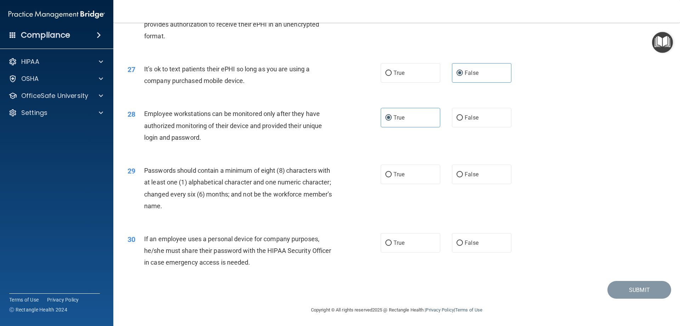
scroll to position [1453, 0]
click at [395, 172] on span "True" at bounding box center [399, 173] width 11 height 7
click at [392, 172] on input "True" at bounding box center [389, 173] width 6 height 5
radio input "true"
drag, startPoint x: 402, startPoint y: 241, endPoint x: 479, endPoint y: 262, distance: 79.3
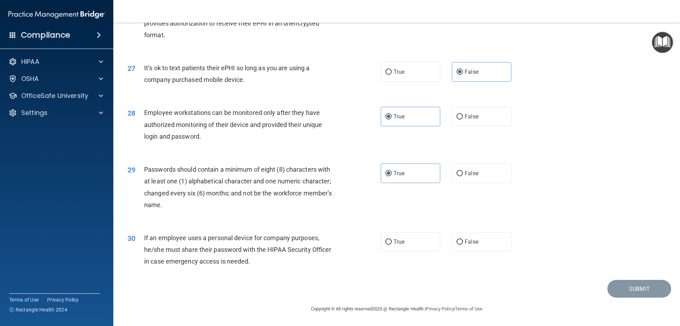
click at [402, 241] on span "True" at bounding box center [399, 241] width 11 height 7
click at [392, 241] on input "True" at bounding box center [389, 241] width 6 height 5
radio input "true"
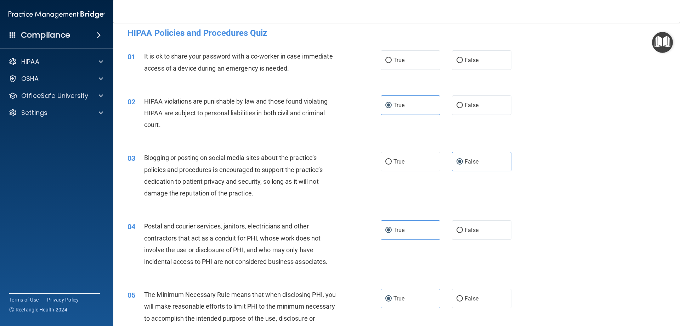
scroll to position [0, 0]
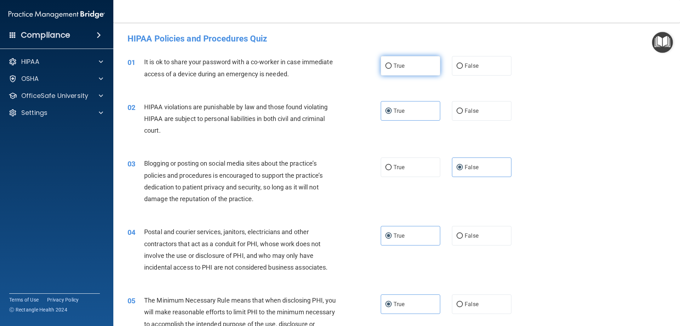
click at [428, 68] on label "True" at bounding box center [411, 65] width 60 height 19
click at [392, 68] on input "True" at bounding box center [389, 65] width 6 height 5
radio input "true"
click at [493, 63] on label "False" at bounding box center [482, 65] width 60 height 19
click at [463, 63] on input "False" at bounding box center [460, 65] width 6 height 5
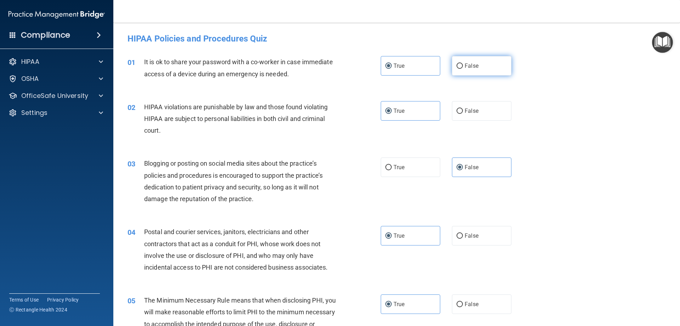
radio input "true"
radio input "false"
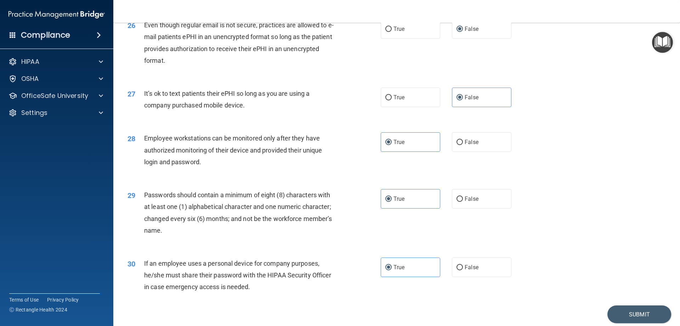
scroll to position [1453, 0]
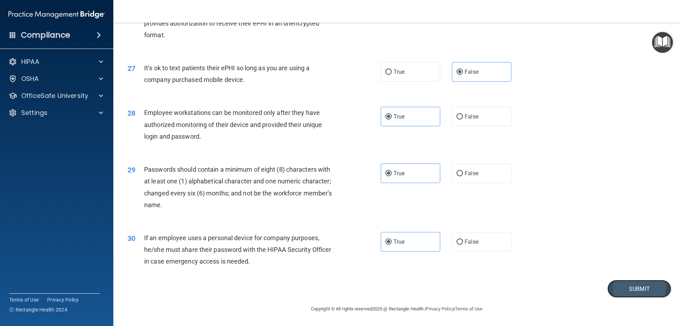
click at [638, 290] on button "Submit" at bounding box center [640, 289] width 64 height 18
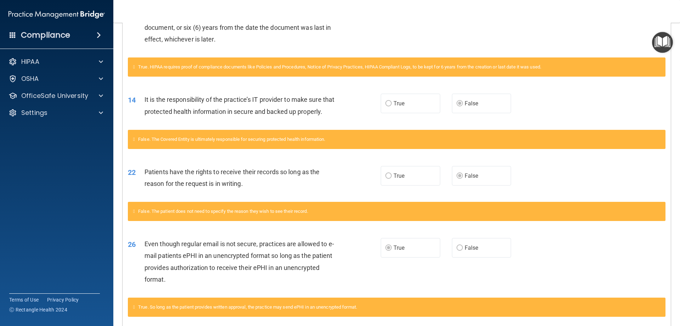
scroll to position [119, 0]
